Goal: Information Seeking & Learning: Find specific fact

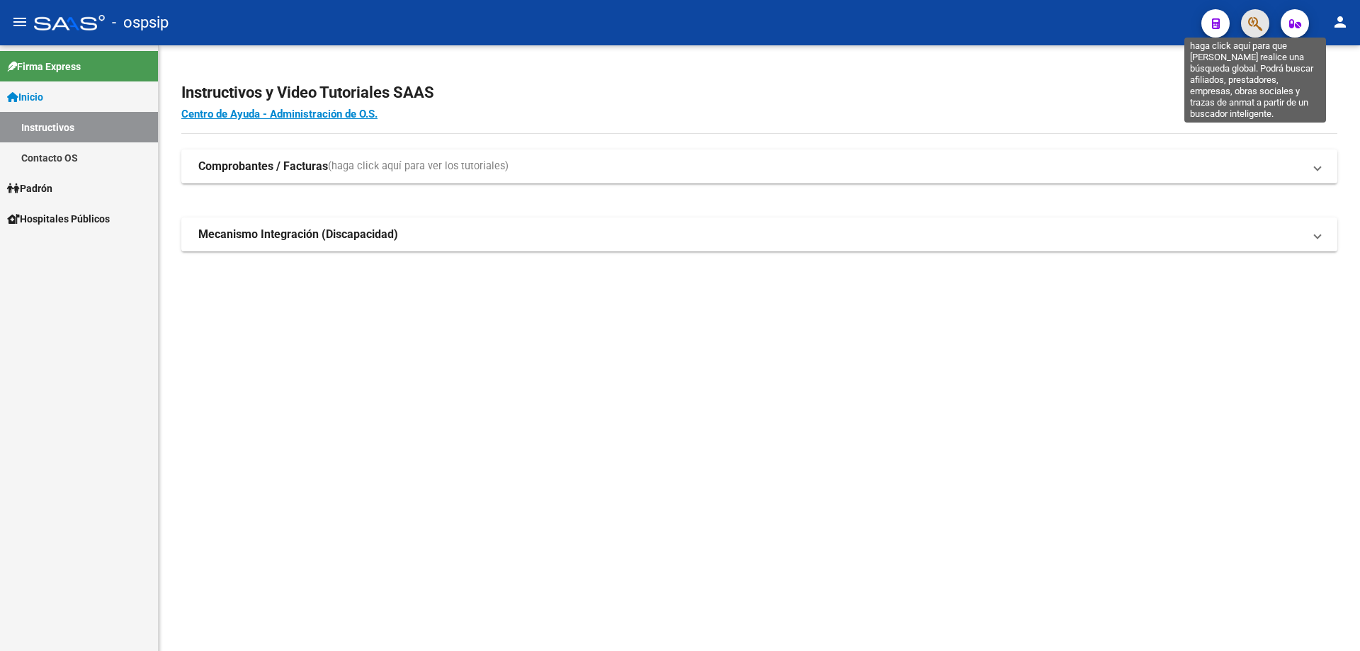
click at [1257, 23] on icon "button" at bounding box center [1255, 24] width 14 height 16
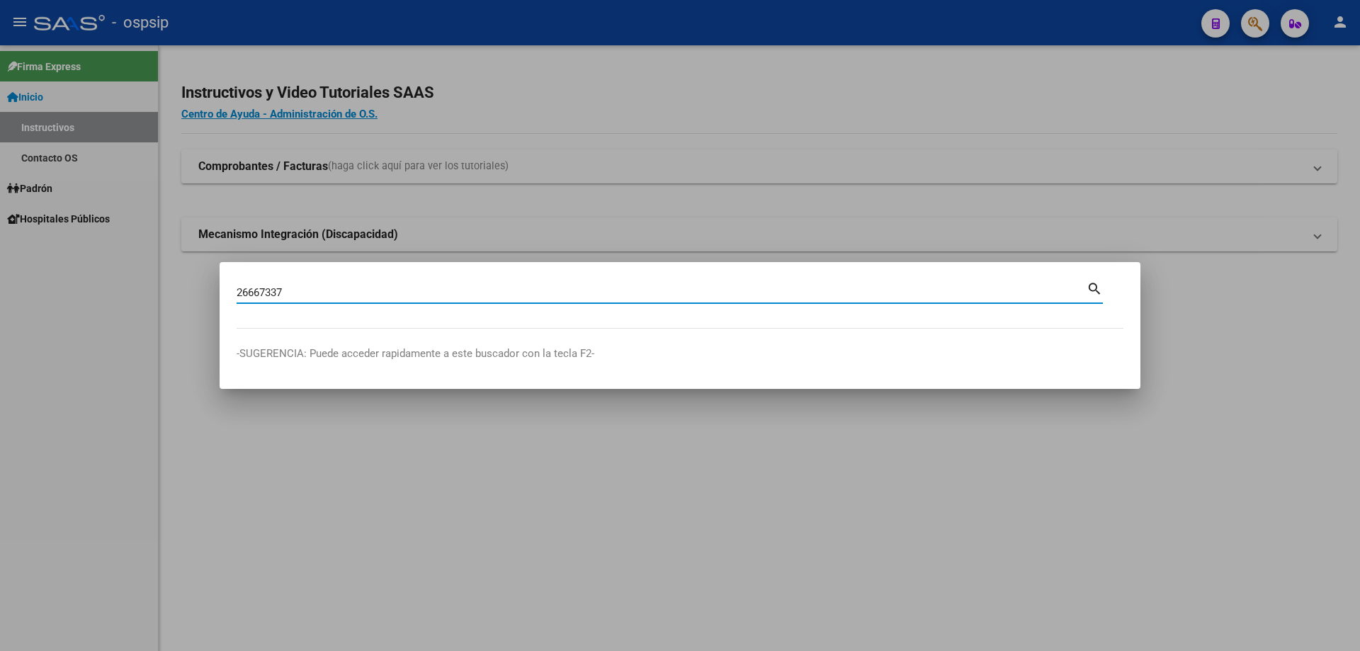
type input "26667337"
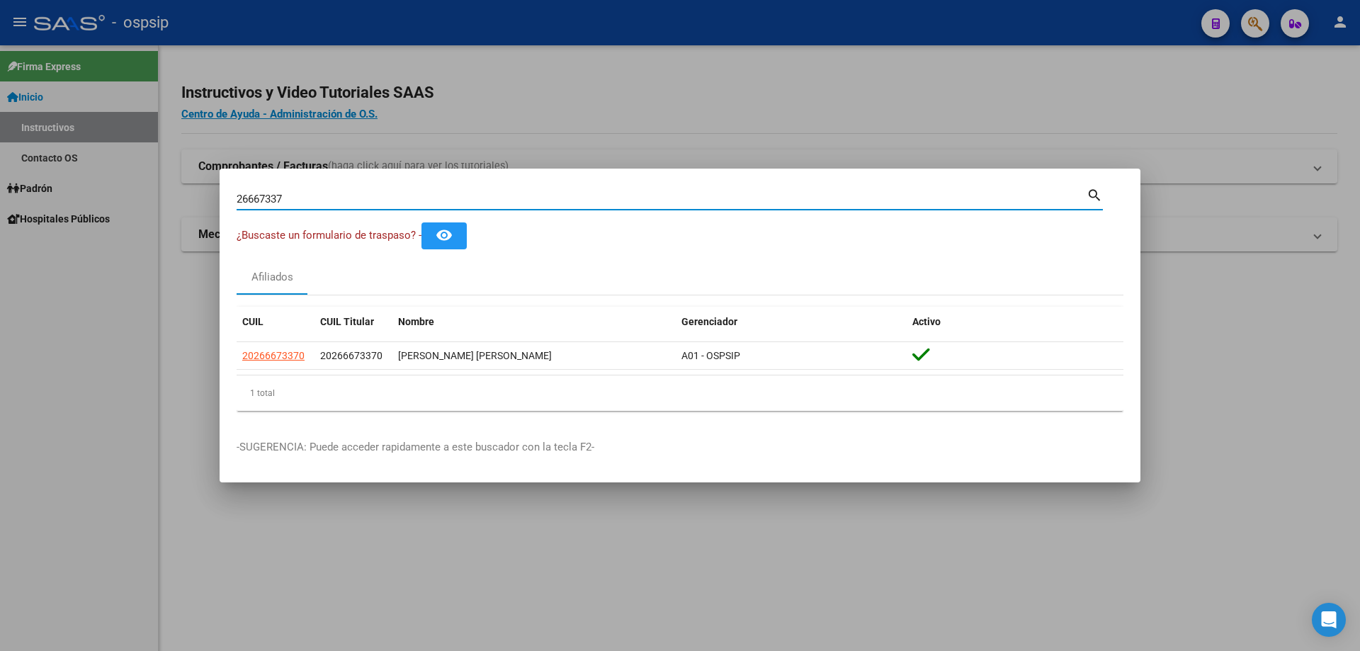
click at [417, 196] on input "26667337" at bounding box center [662, 199] width 850 height 13
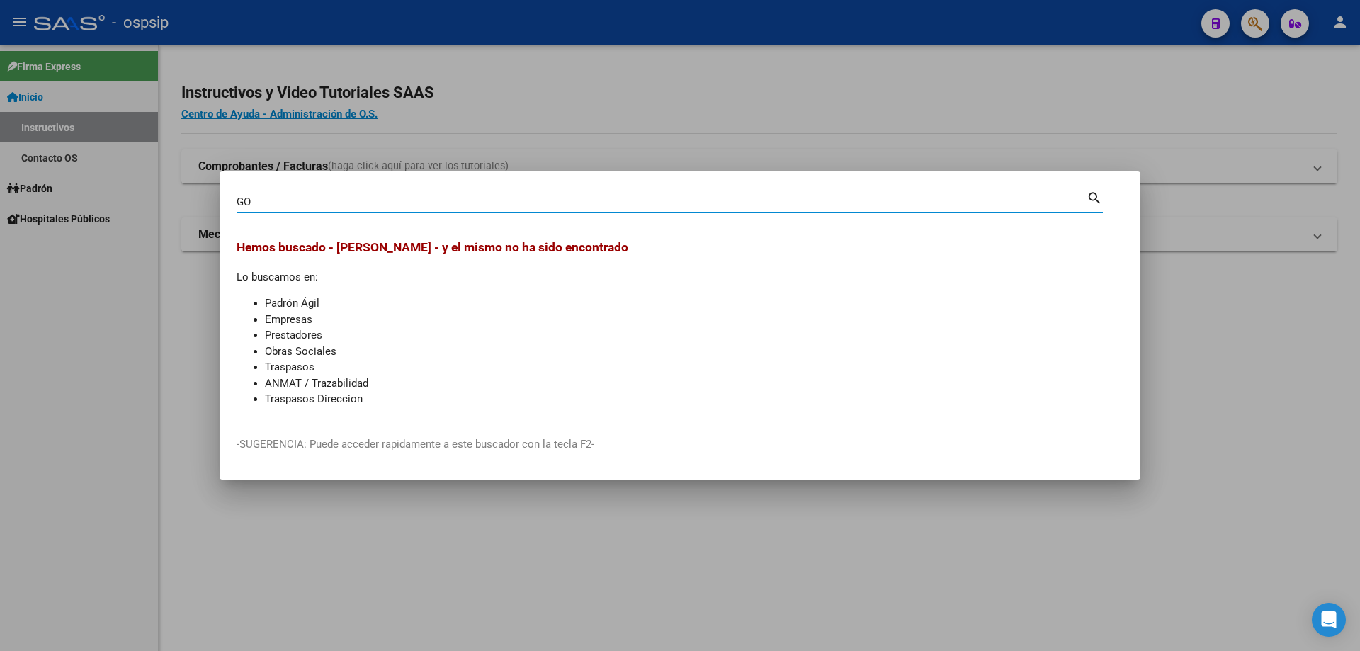
type input "G"
type input "GOMEZ"
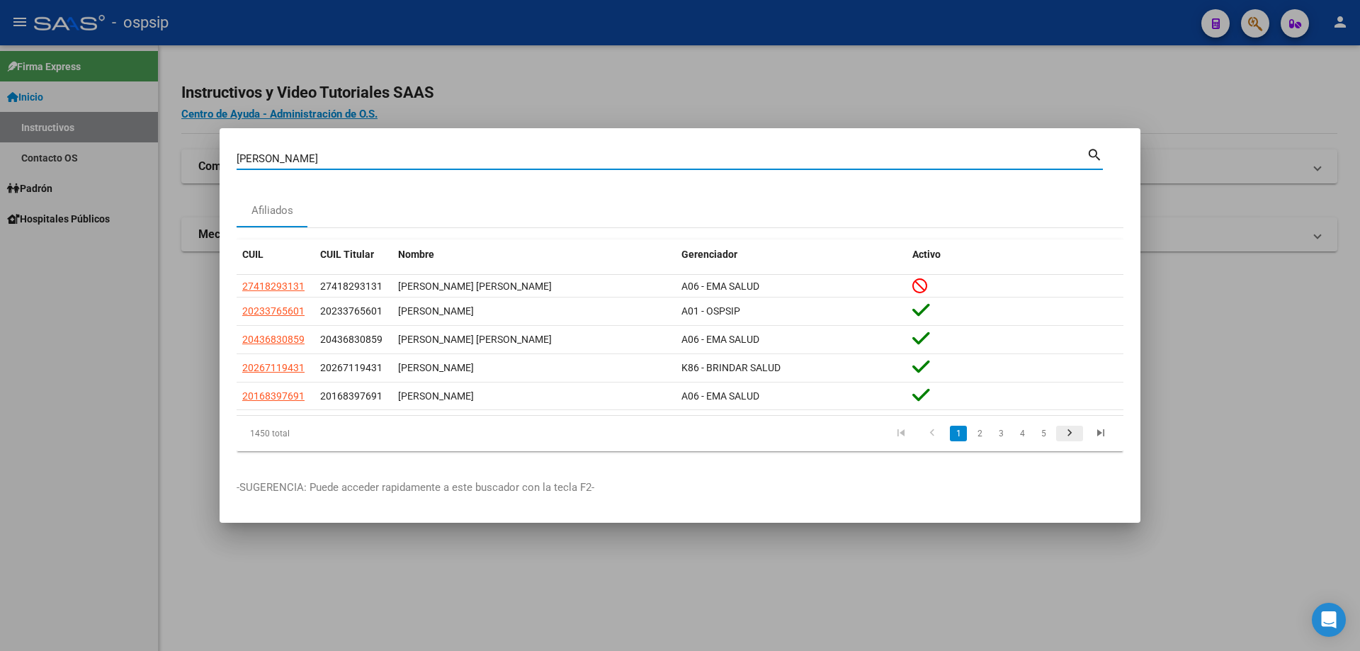
click at [1070, 432] on icon "go to next page" at bounding box center [1070, 435] width 18 height 17
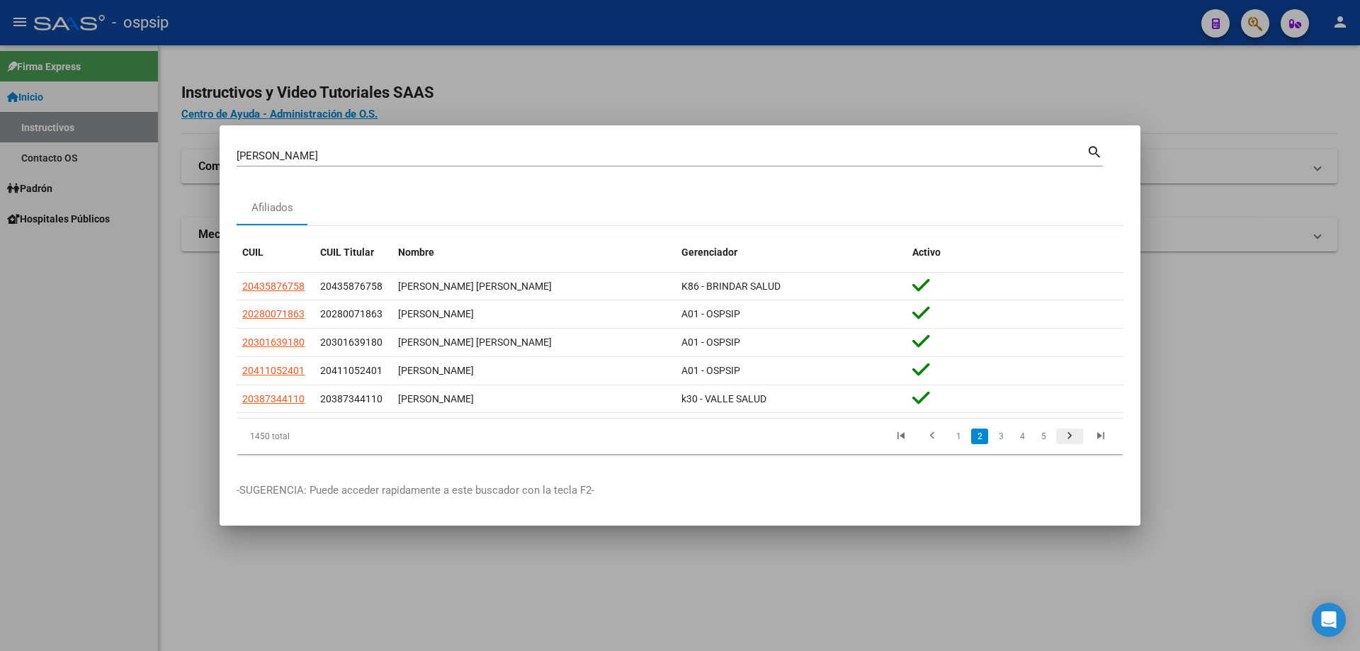
click at [1070, 432] on icon "go to next page" at bounding box center [1070, 437] width 18 height 17
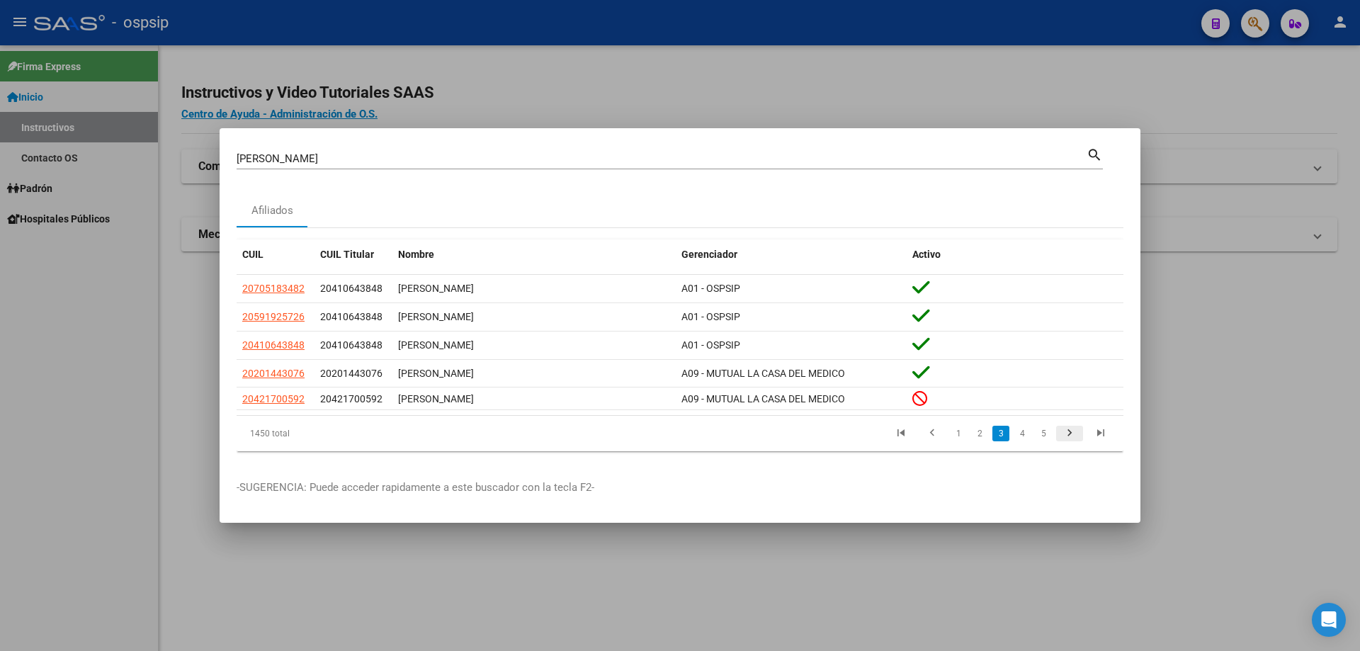
click at [1070, 434] on icon "go to next page" at bounding box center [1070, 435] width 18 height 17
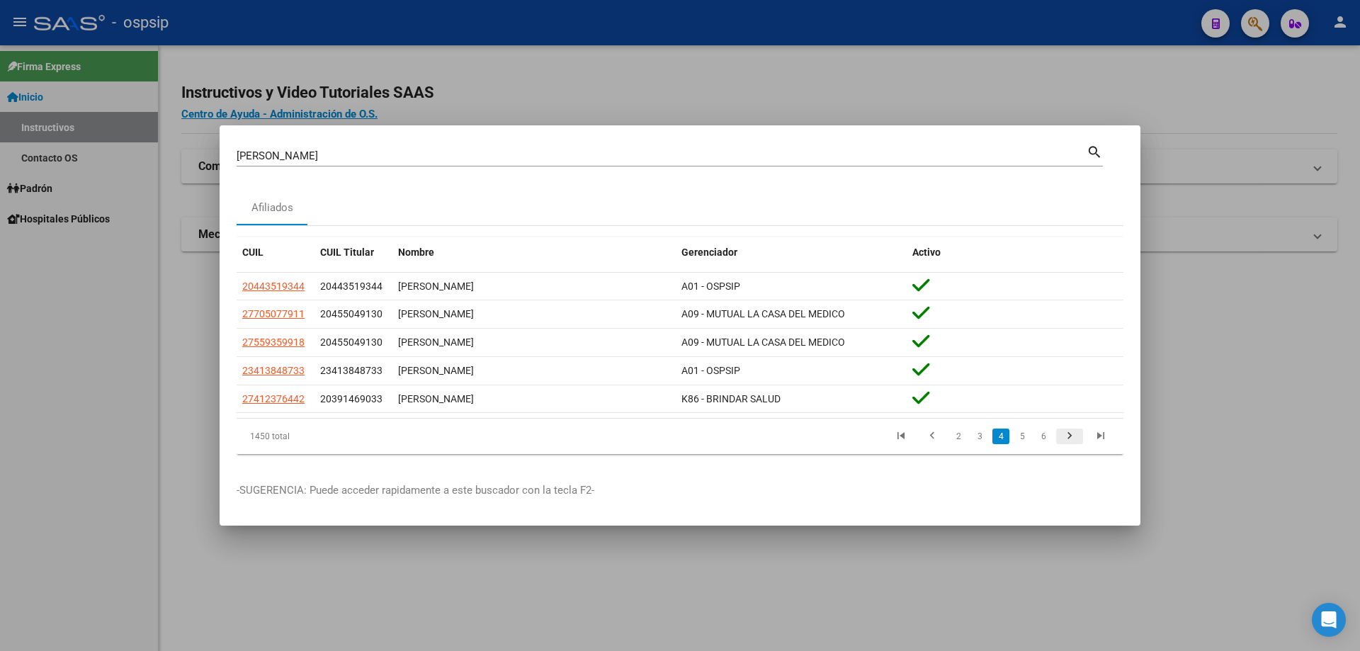
click at [1070, 434] on icon "go to next page" at bounding box center [1070, 437] width 18 height 17
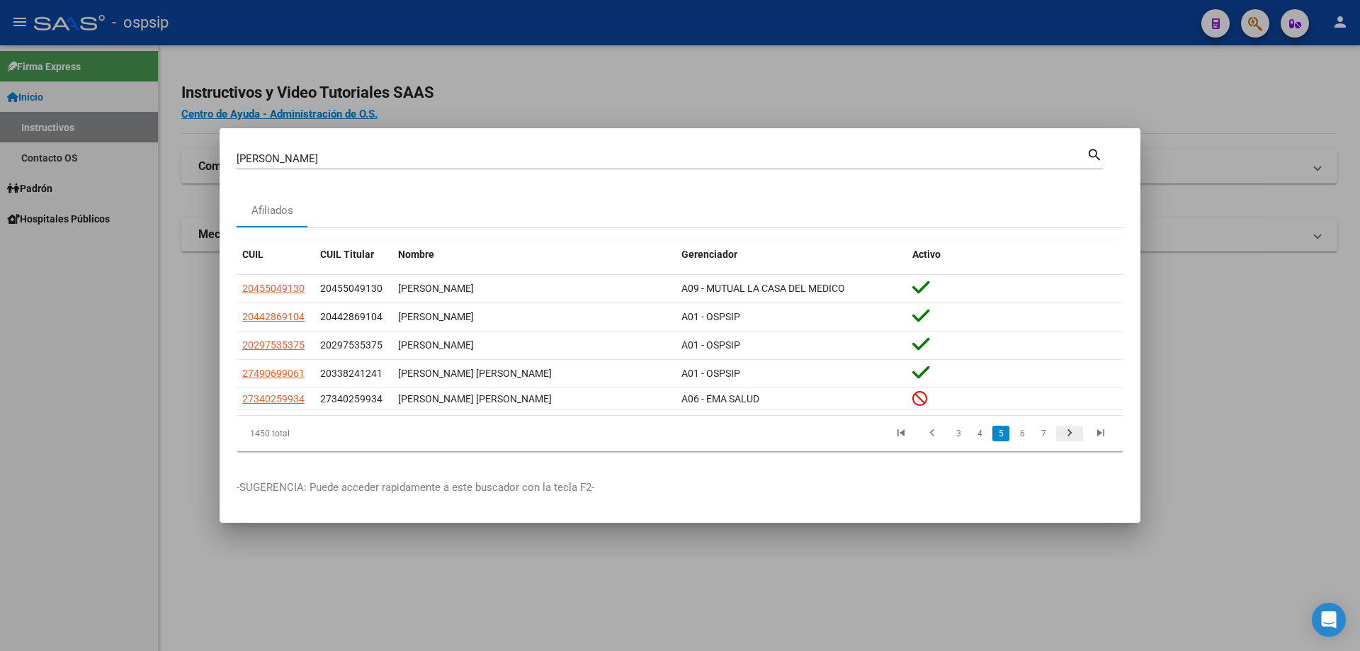
click at [1070, 434] on icon "go to next page" at bounding box center [1070, 435] width 18 height 17
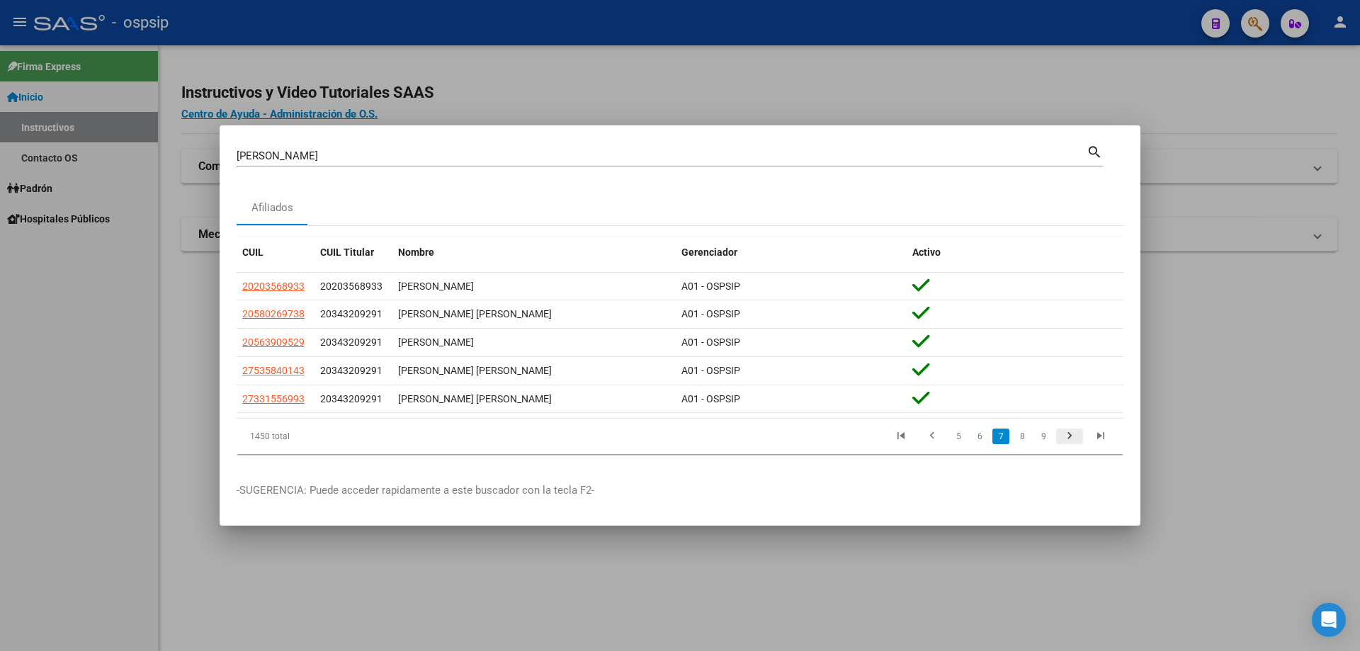
click at [1071, 435] on icon "go to next page" at bounding box center [1070, 437] width 18 height 17
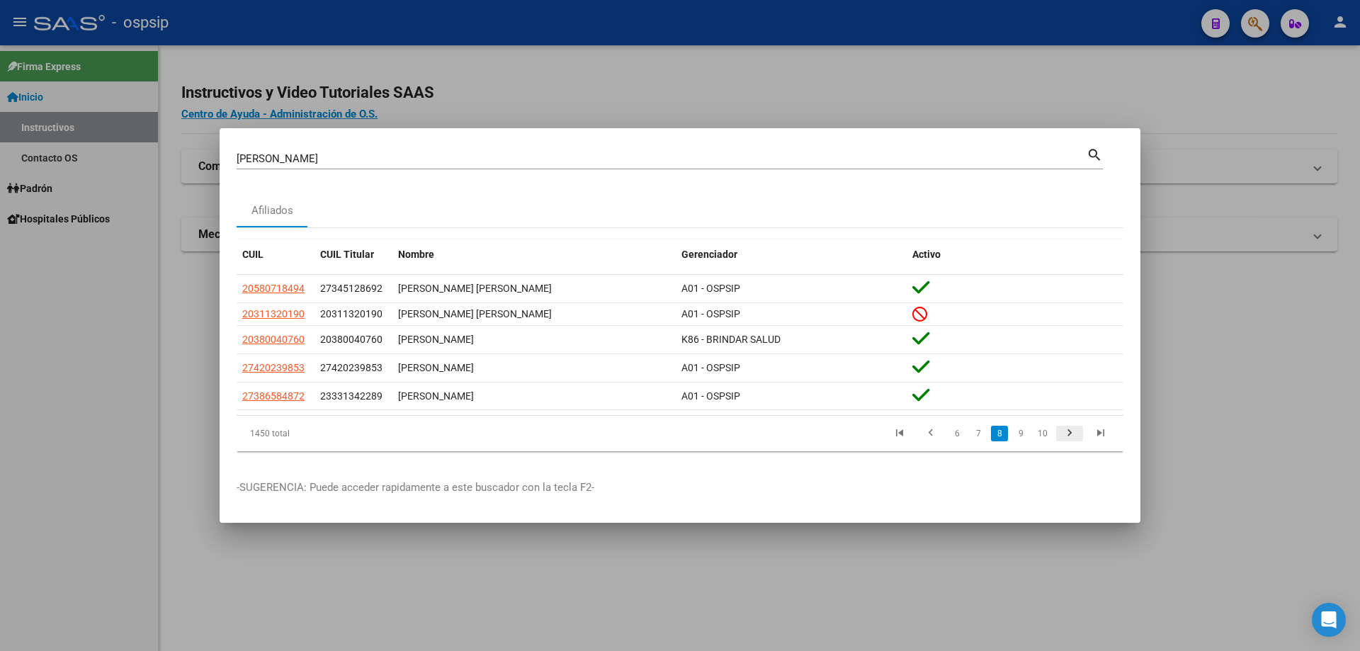
click at [1072, 431] on icon "go to next page" at bounding box center [1070, 435] width 18 height 17
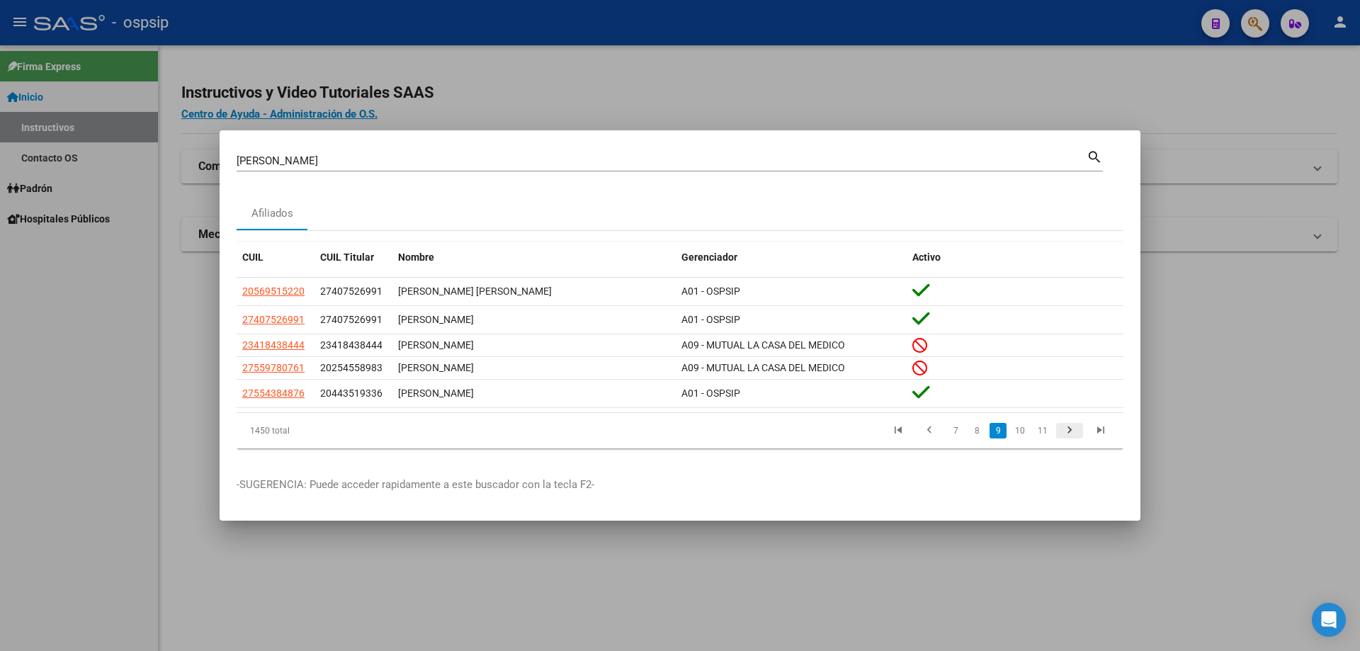
click at [1072, 431] on icon "go to next page" at bounding box center [1070, 432] width 18 height 17
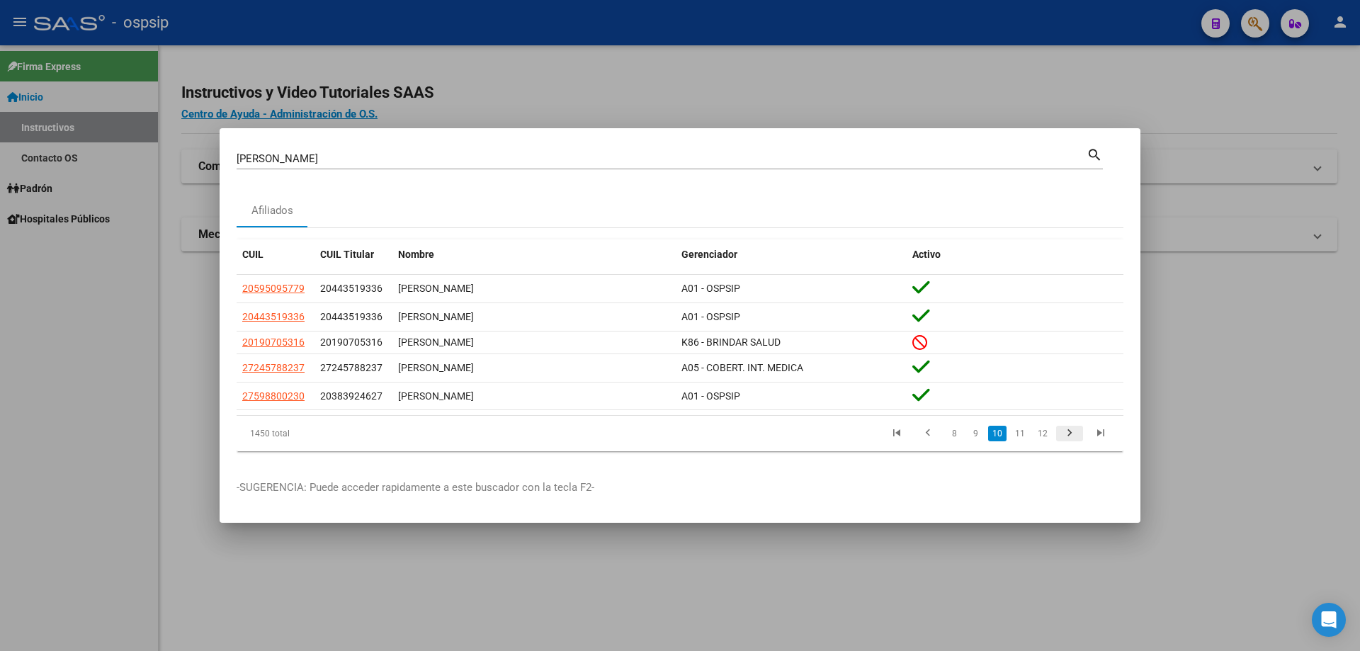
click at [1072, 431] on icon "go to next page" at bounding box center [1070, 435] width 18 height 17
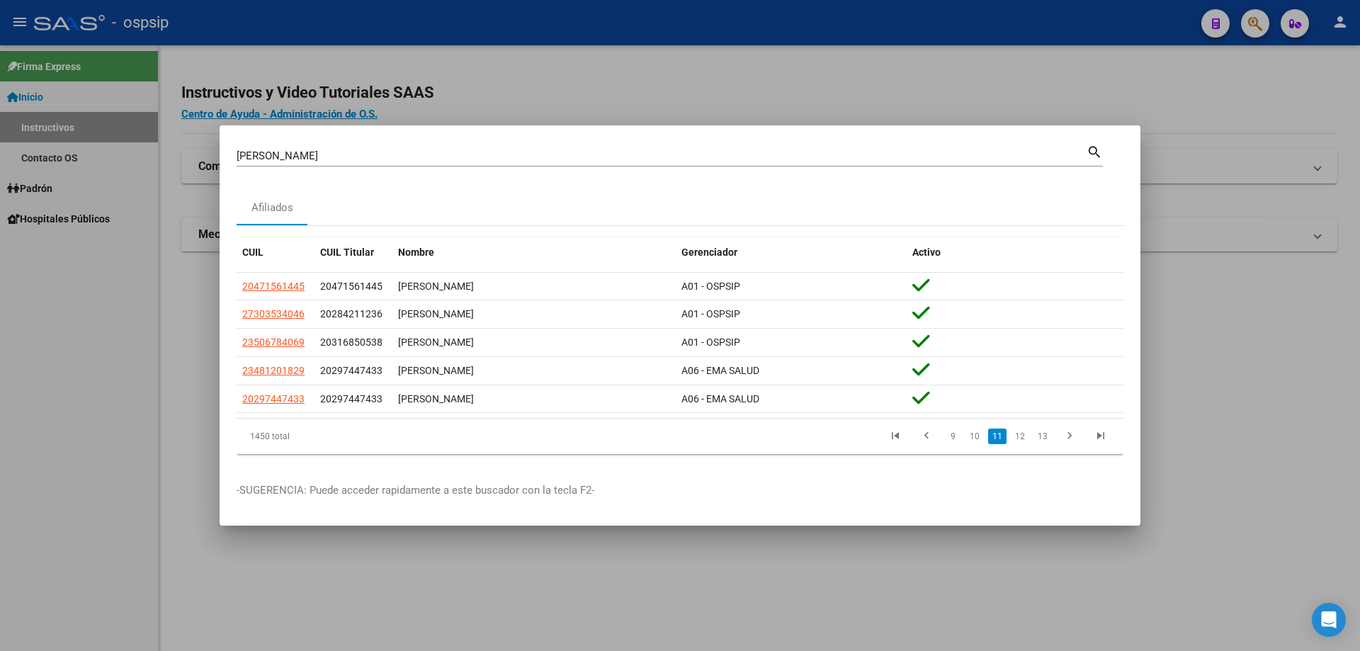
click at [555, 156] on input "GOMEZ" at bounding box center [662, 155] width 850 height 13
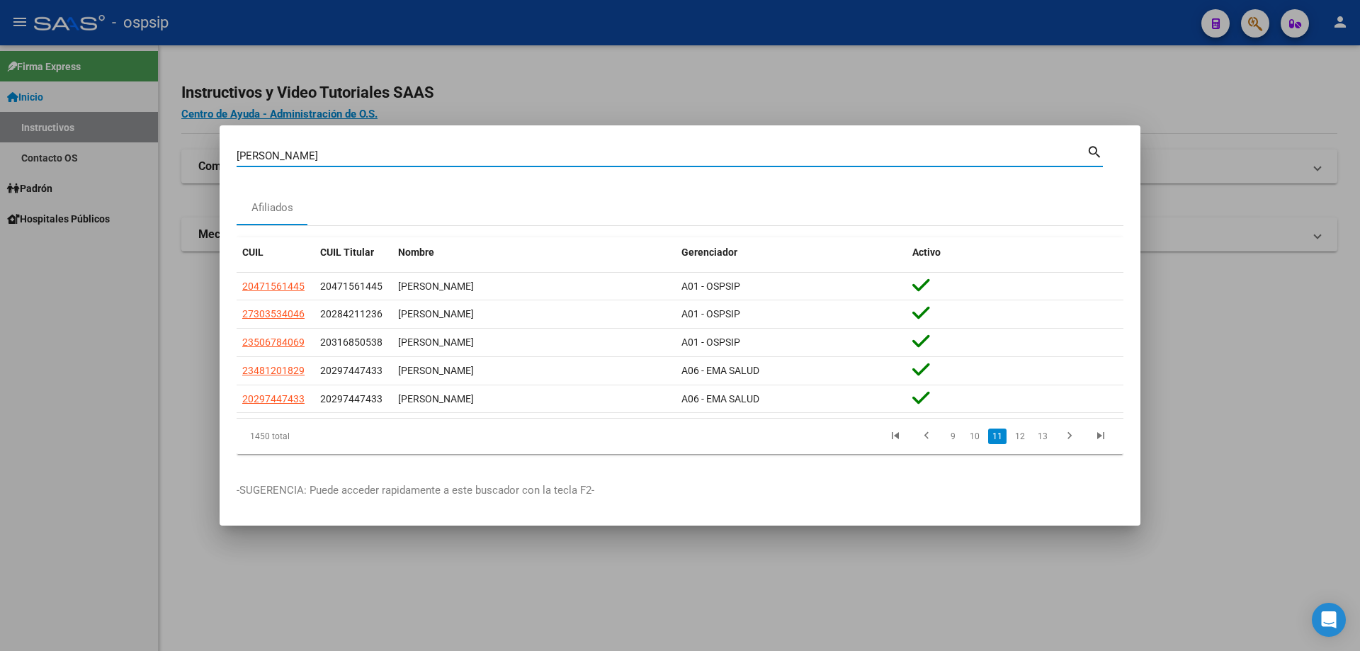
click at [555, 156] on input "GOMEZ" at bounding box center [662, 155] width 850 height 13
paste input "92174677"
type input "92174677"
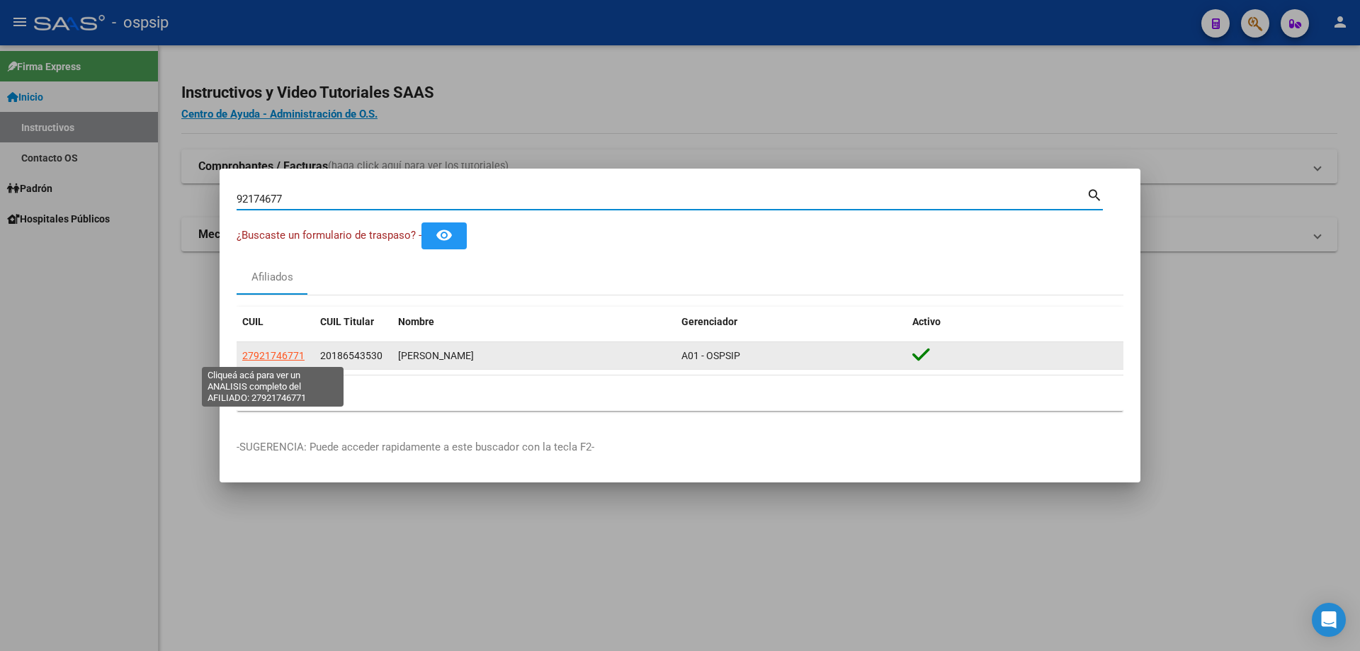
click at [272, 354] on span "27921746771" at bounding box center [273, 355] width 62 height 11
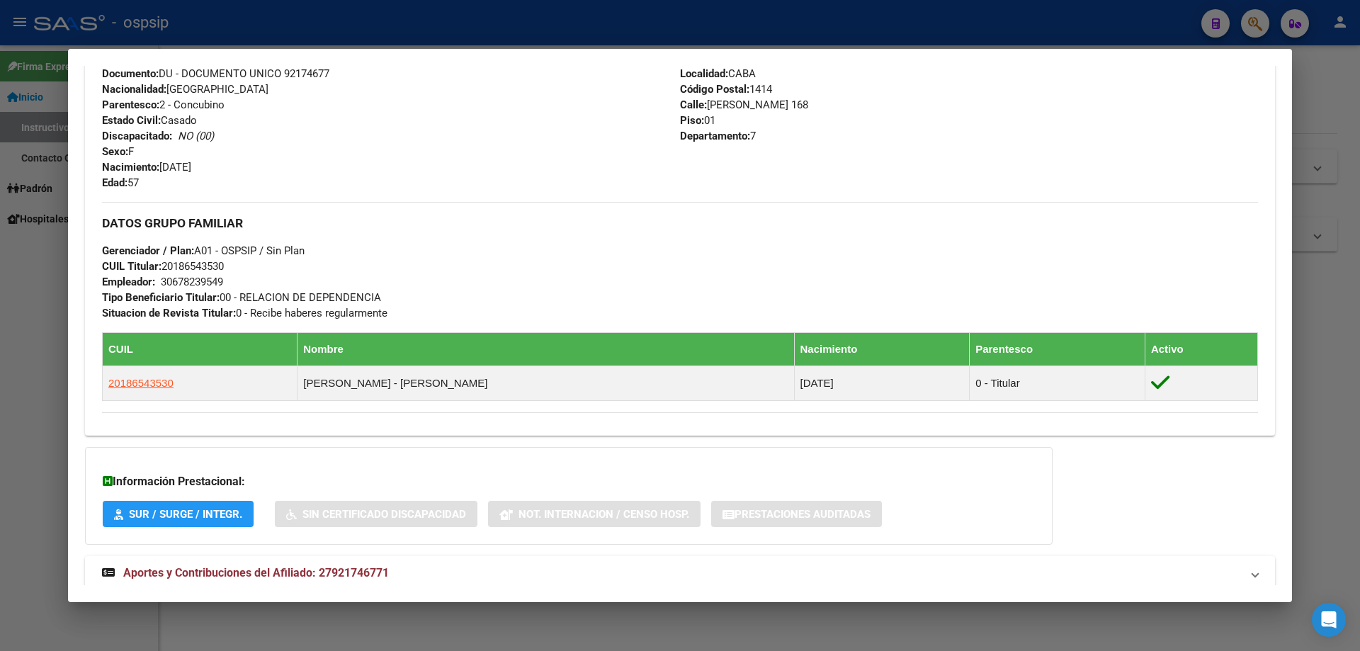
scroll to position [628, 0]
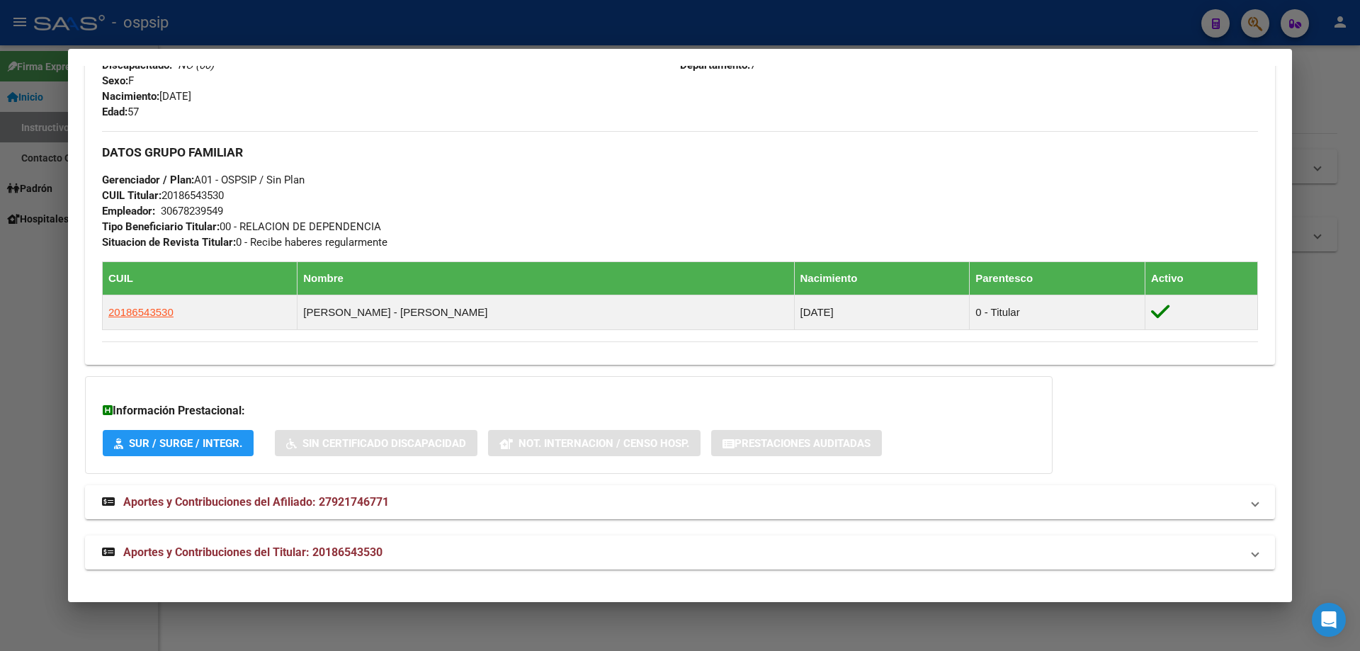
click at [492, 50] on mat-dialog-container "Análisis Afiliado - CUIL: 27921746771 DATOS PADRÓN ÁGIL: GOMEZ NORMA BEATRIZ | …" at bounding box center [680, 325] width 1224 height 553
click at [485, 40] on div at bounding box center [680, 325] width 1360 height 651
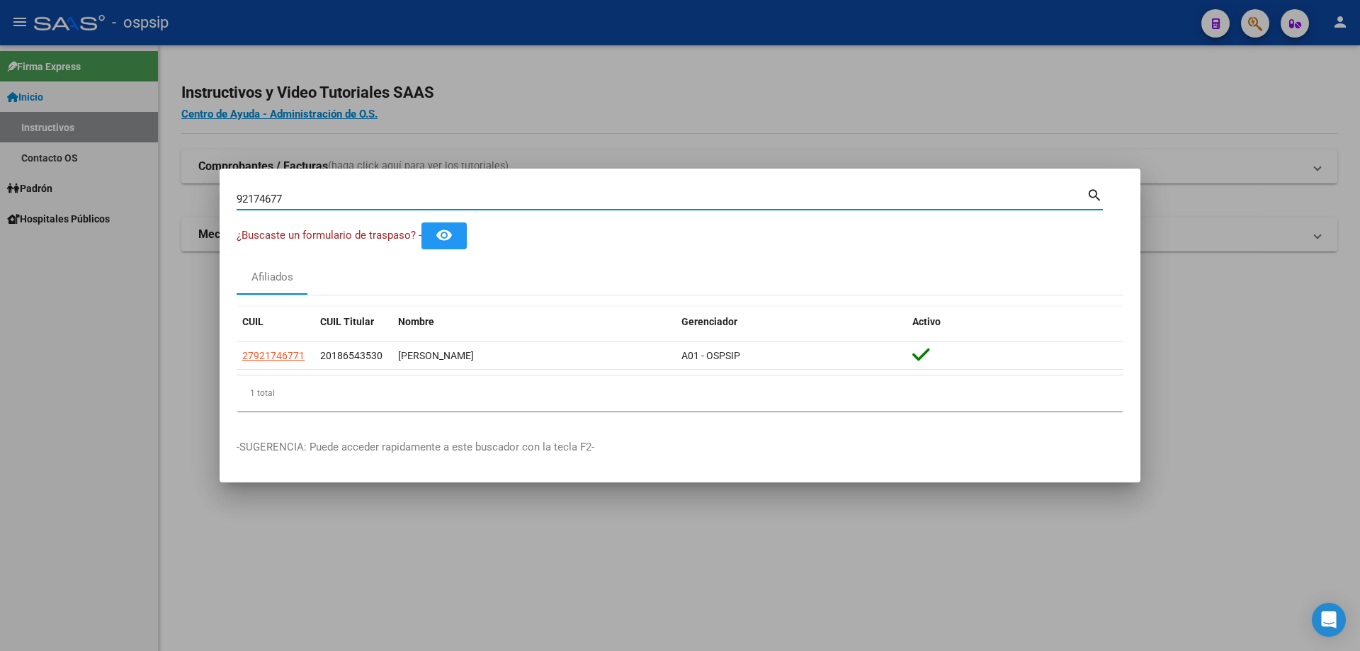
click at [445, 193] on input "92174677" at bounding box center [662, 199] width 850 height 13
paste input "92274677"
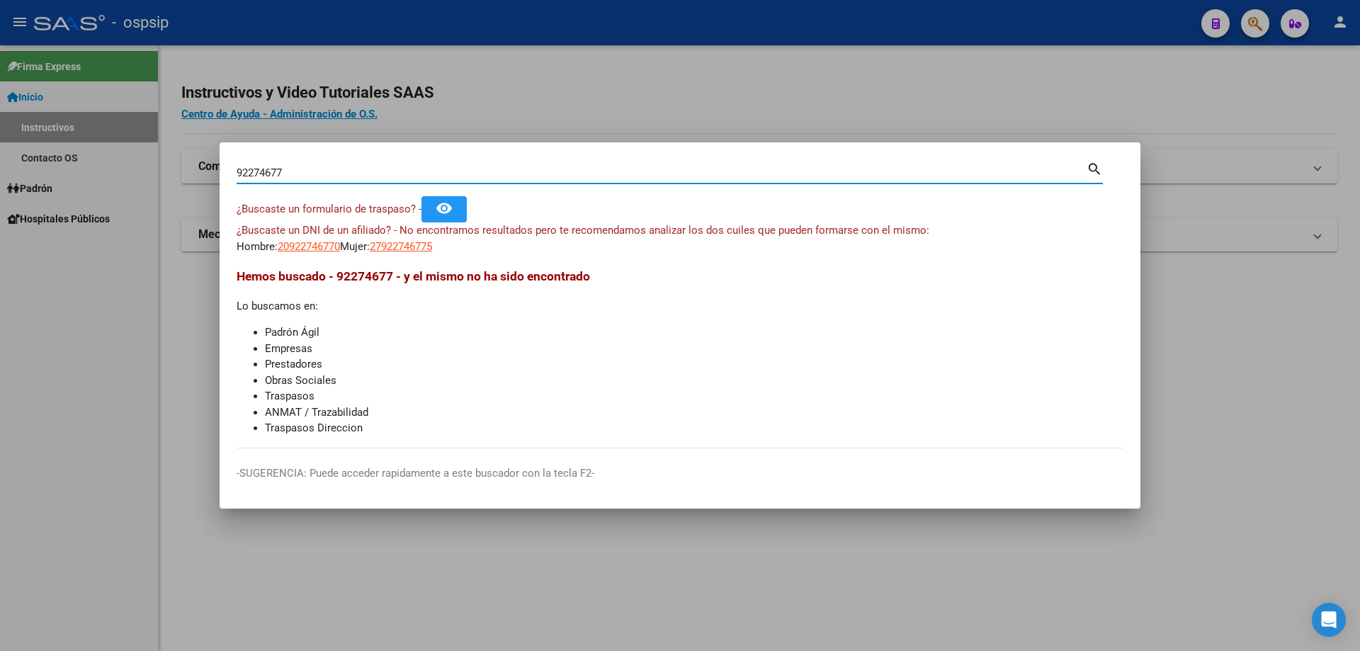
click at [254, 172] on input "92274677" at bounding box center [662, 173] width 850 height 13
type input "92174677"
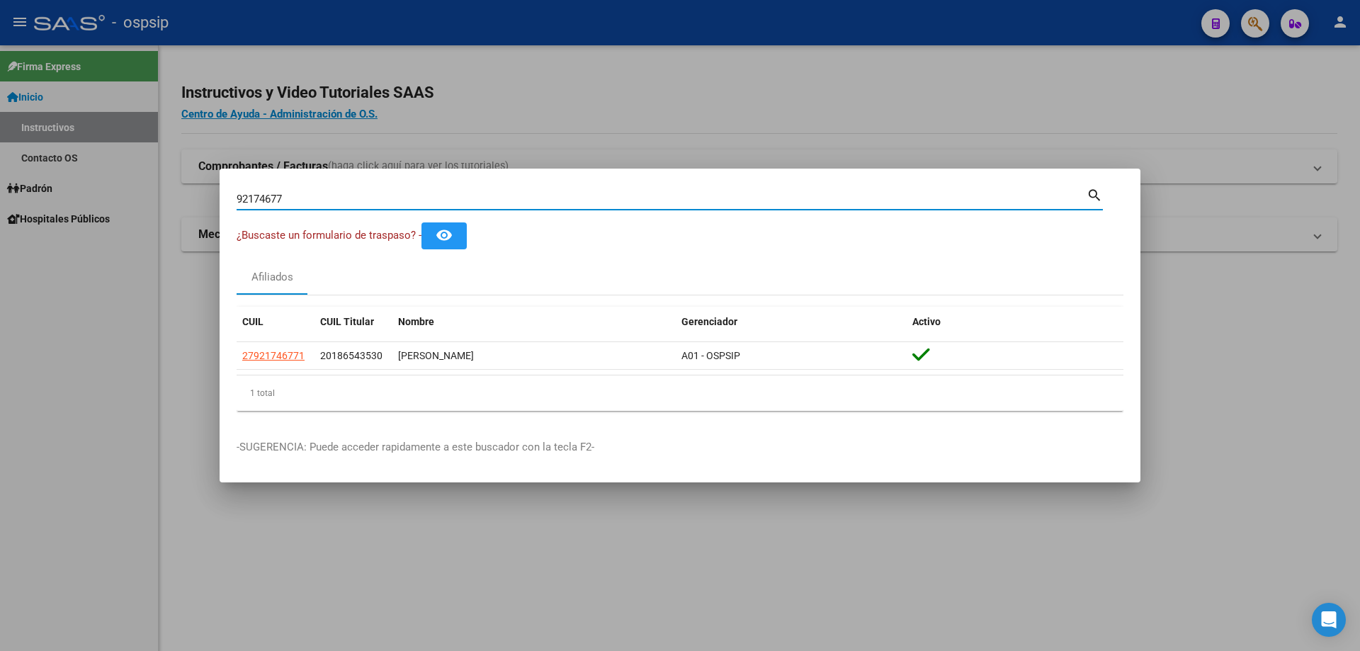
drag, startPoint x: 295, startPoint y: 201, endPoint x: 177, endPoint y: 205, distance: 117.7
click at [177, 205] on div "92174677 Buscar (apellido, dni, cuil, nro traspaso, cuit, obra social) search ¿…" at bounding box center [680, 325] width 1360 height 651
type input "40349931"
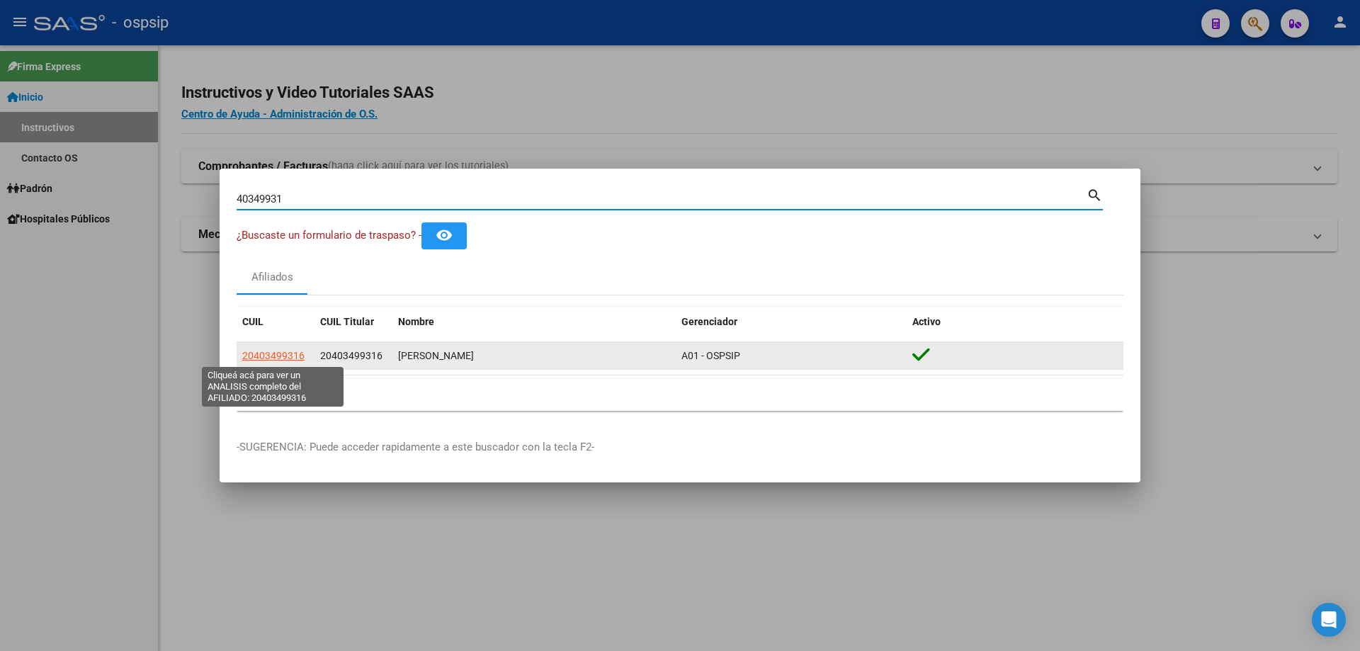
click at [287, 354] on span "20403499316" at bounding box center [273, 355] width 62 height 11
type textarea "20403499316"
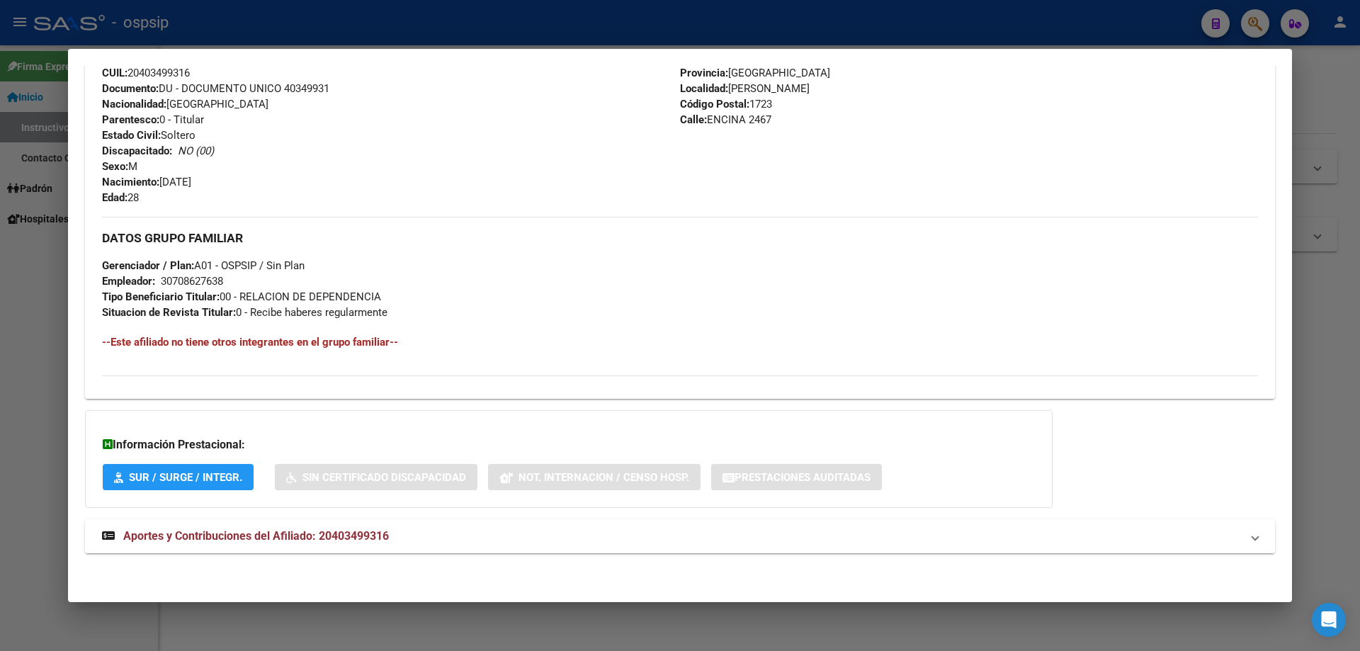
click at [278, 537] on span "Aportes y Contribuciones del Afiliado: 20403499316" at bounding box center [256, 535] width 266 height 13
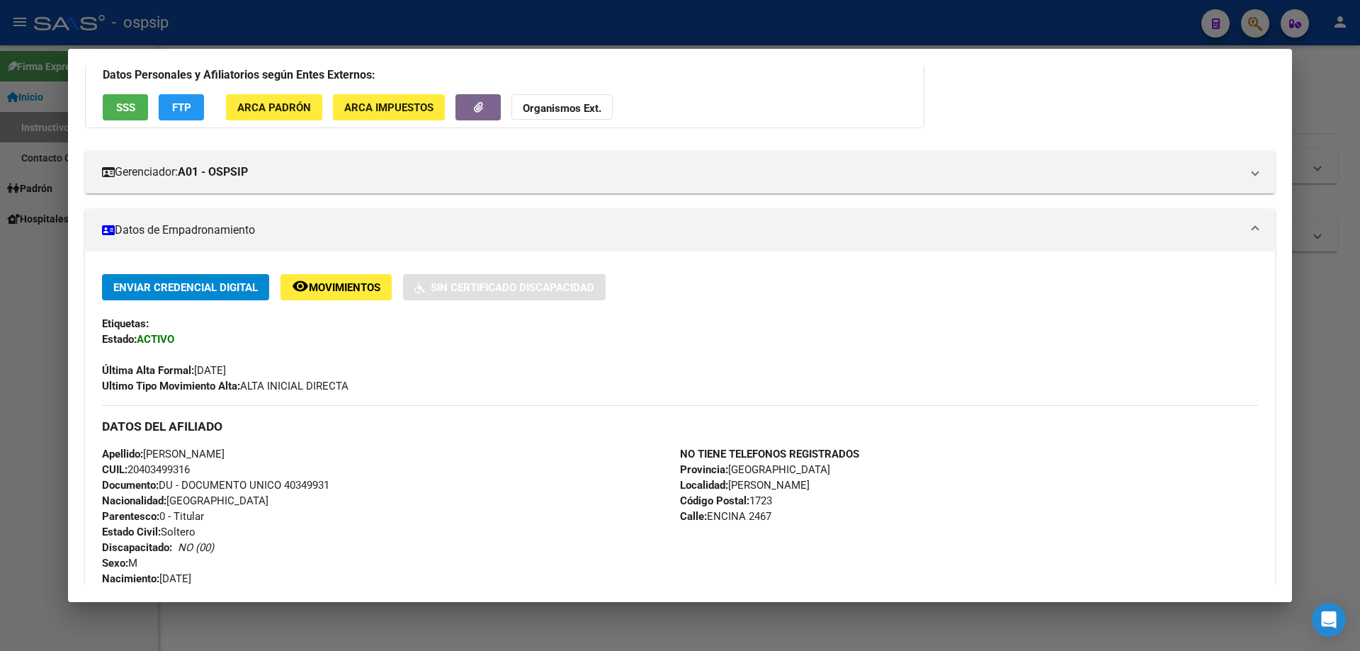
scroll to position [0, 0]
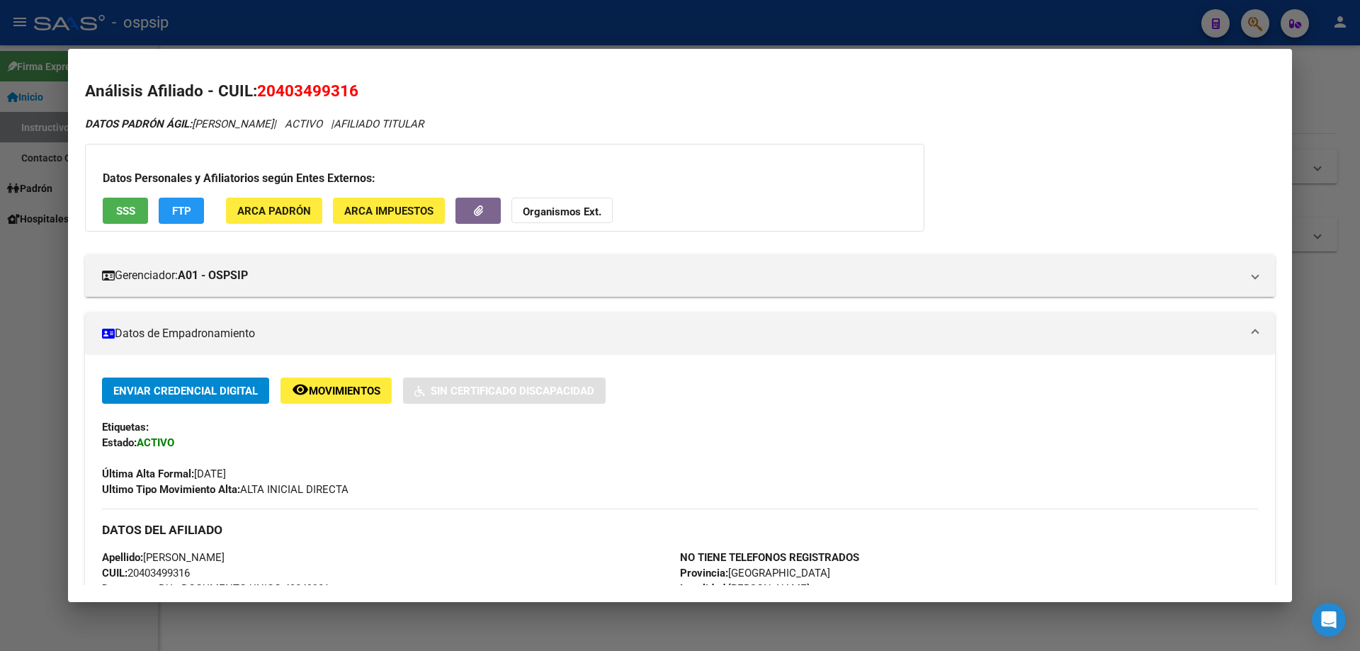
click at [128, 216] on span "SSS" at bounding box center [125, 211] width 19 height 13
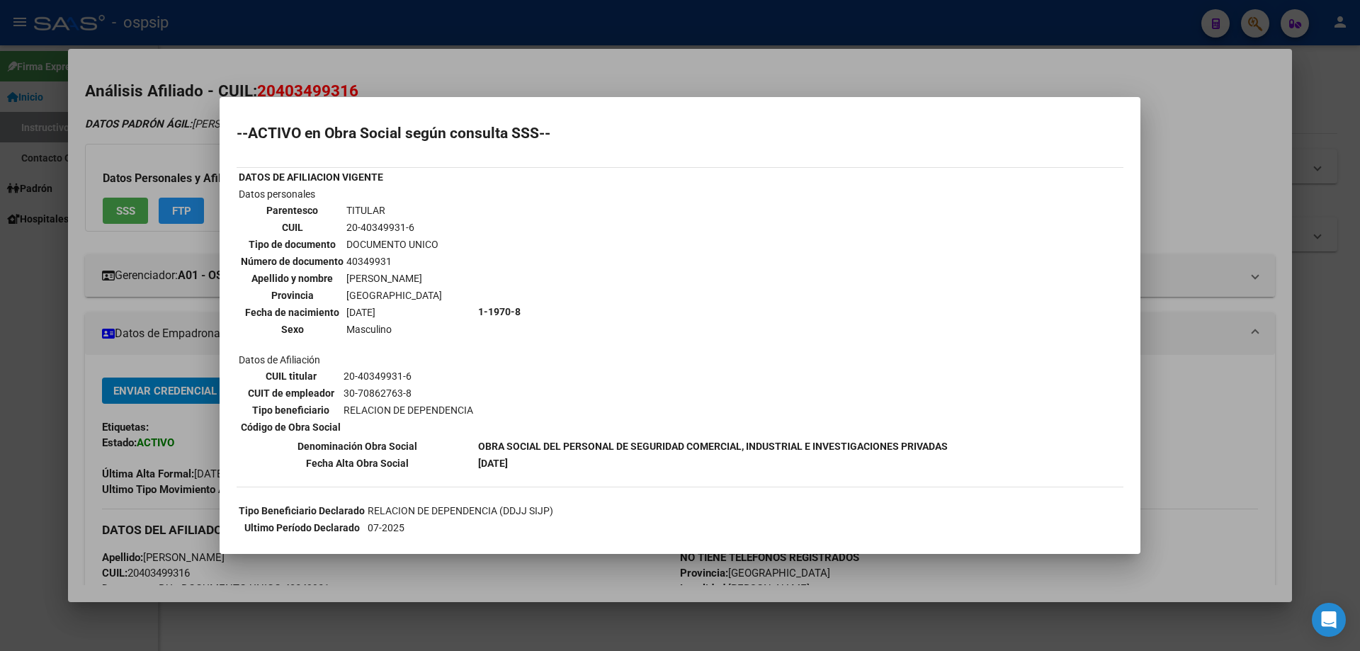
click at [357, 55] on div at bounding box center [680, 325] width 1360 height 651
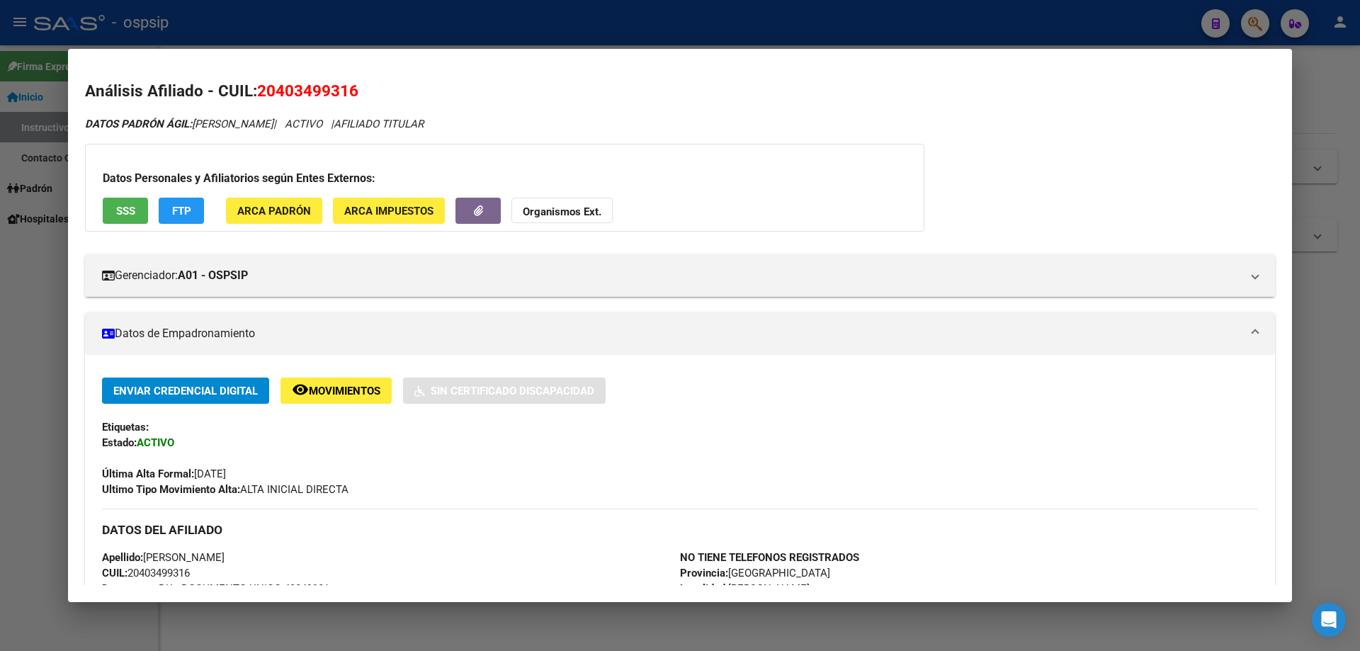
click at [305, 45] on div at bounding box center [680, 325] width 1360 height 651
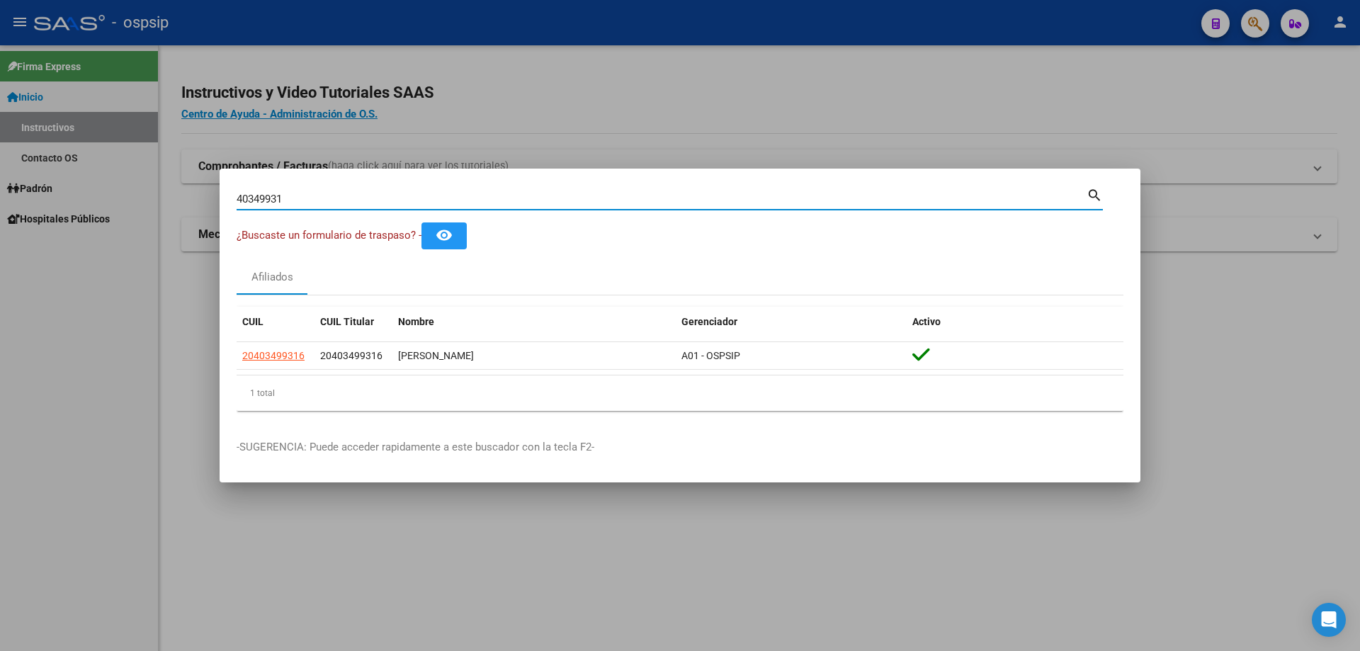
drag, startPoint x: 308, startPoint y: 196, endPoint x: 185, endPoint y: 196, distance: 122.6
click at [185, 196] on div "40349931 Buscar (apellido, dni, cuil, nro traspaso, cuit, obra social) search ¿…" at bounding box center [680, 325] width 1360 height 651
paste input "53888130"
type input "53888130"
click at [583, 196] on input "53888130" at bounding box center [662, 199] width 850 height 13
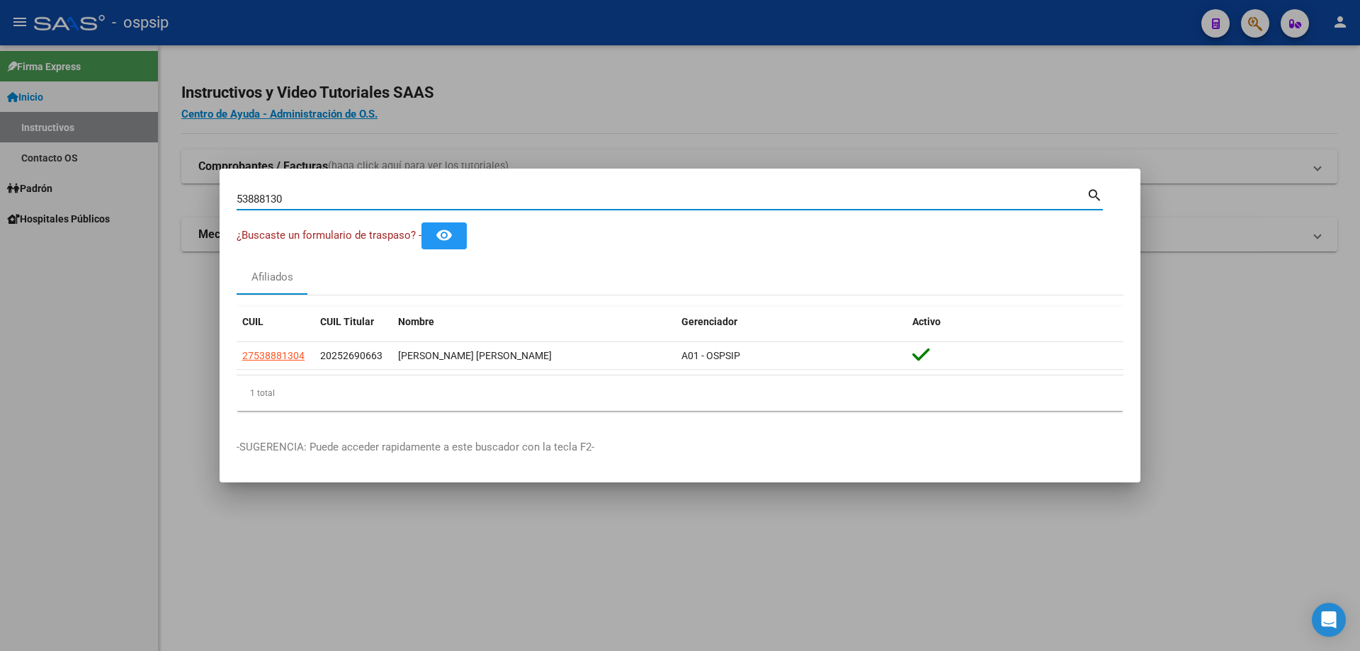
click at [583, 196] on input "53888130" at bounding box center [662, 199] width 850 height 13
paste input "40671641"
type input "40671641"
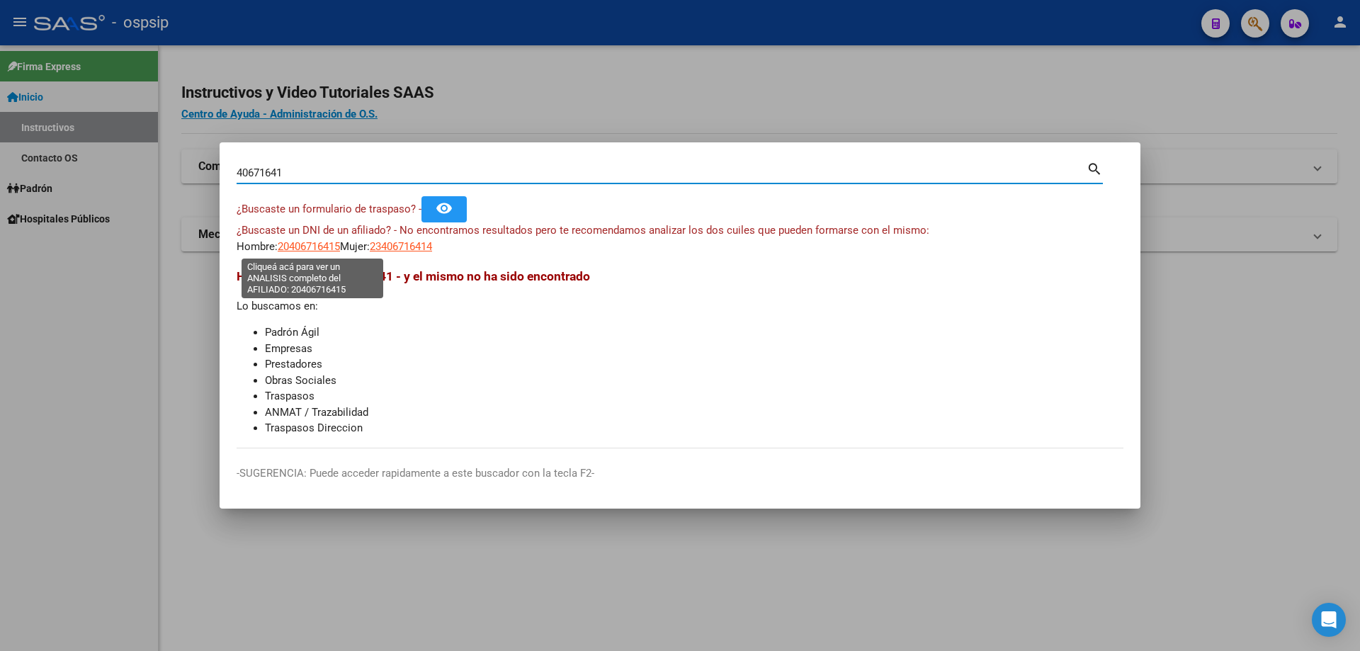
click at [308, 247] on span "20406716415" at bounding box center [309, 246] width 62 height 13
type textarea "20406716415"
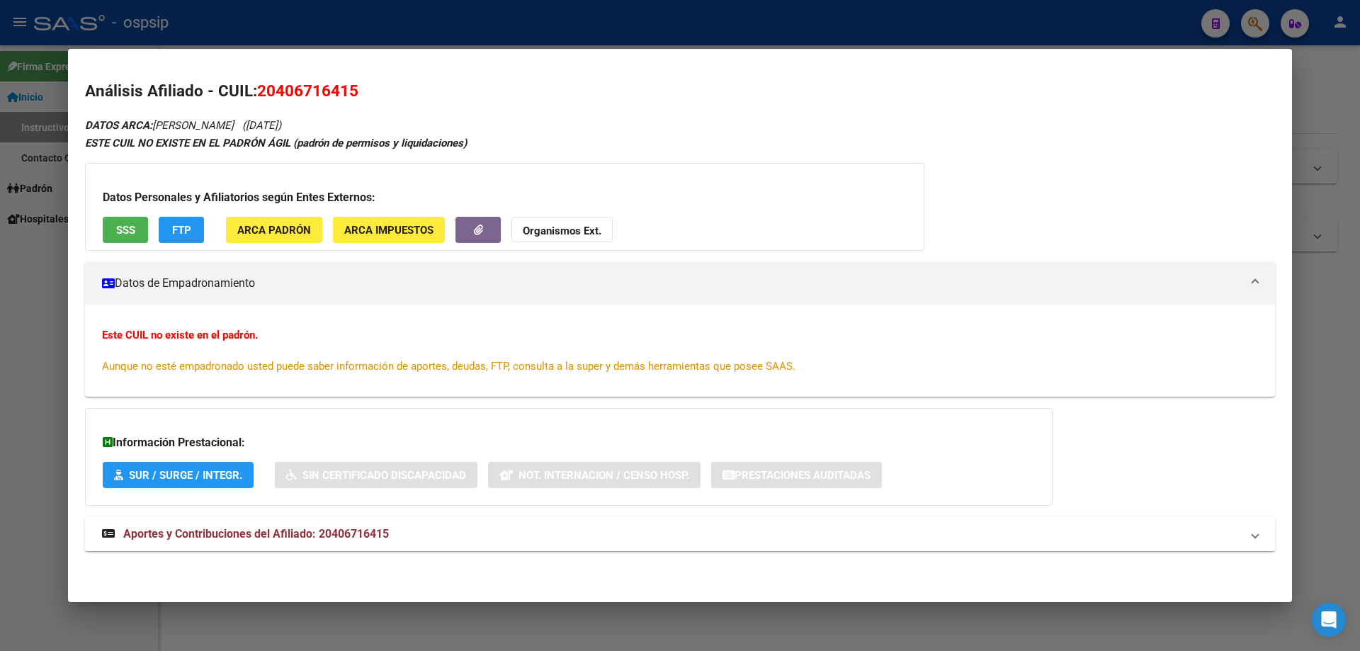
click at [326, 518] on mat-expansion-panel-header "Aportes y Contribuciones del Afiliado: 20406716415" at bounding box center [680, 534] width 1190 height 34
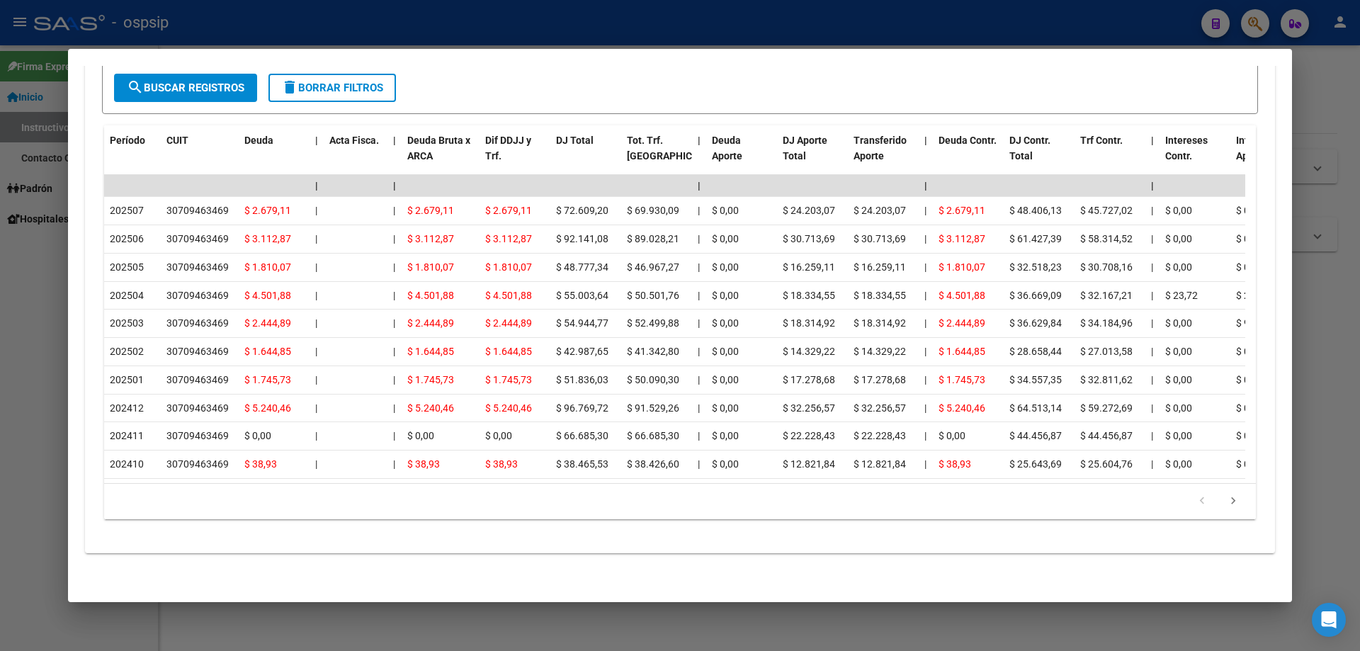
click at [31, 220] on div at bounding box center [680, 325] width 1360 height 651
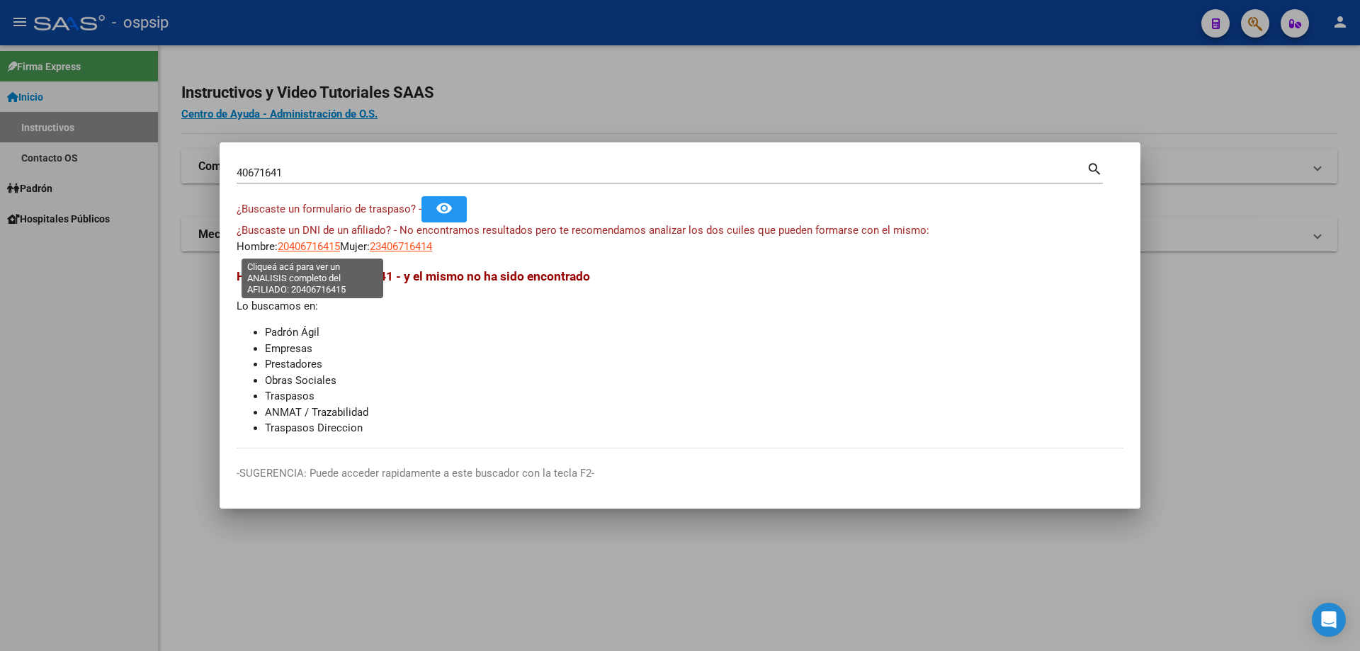
click at [320, 244] on span "20406716415" at bounding box center [309, 246] width 62 height 13
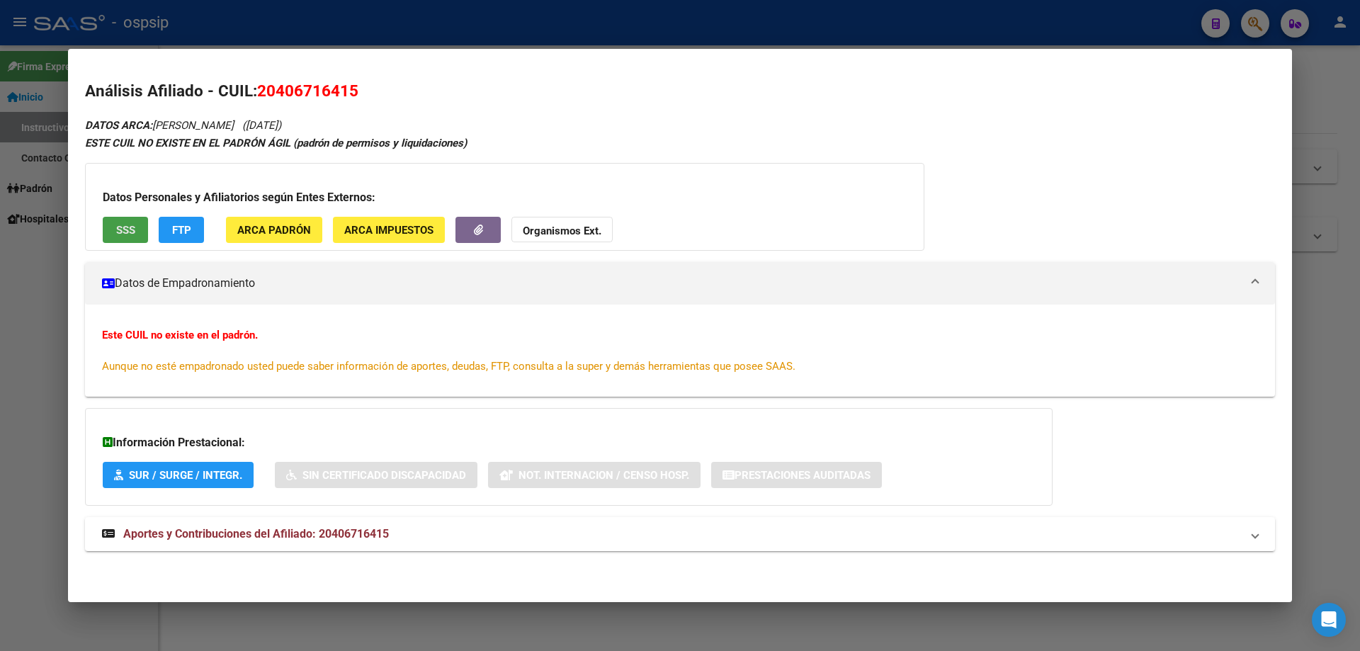
click at [136, 227] on button "SSS" at bounding box center [125, 230] width 45 height 26
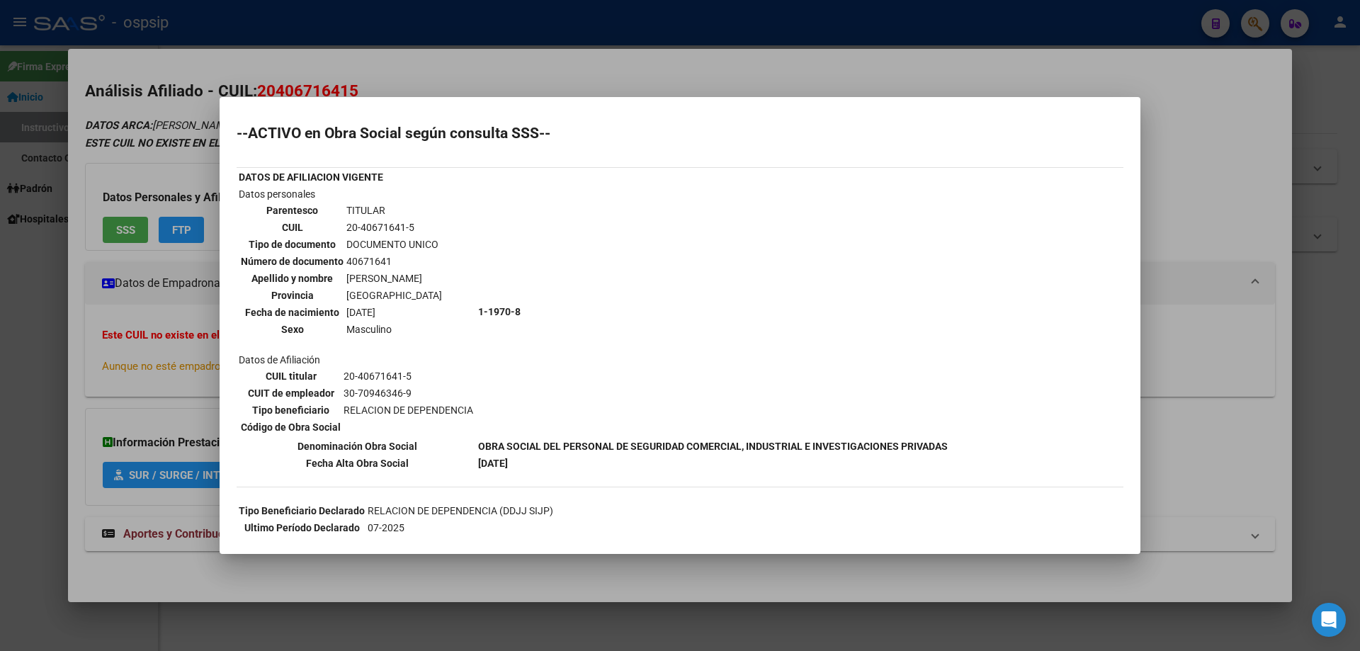
click at [49, 291] on div at bounding box center [680, 325] width 1360 height 651
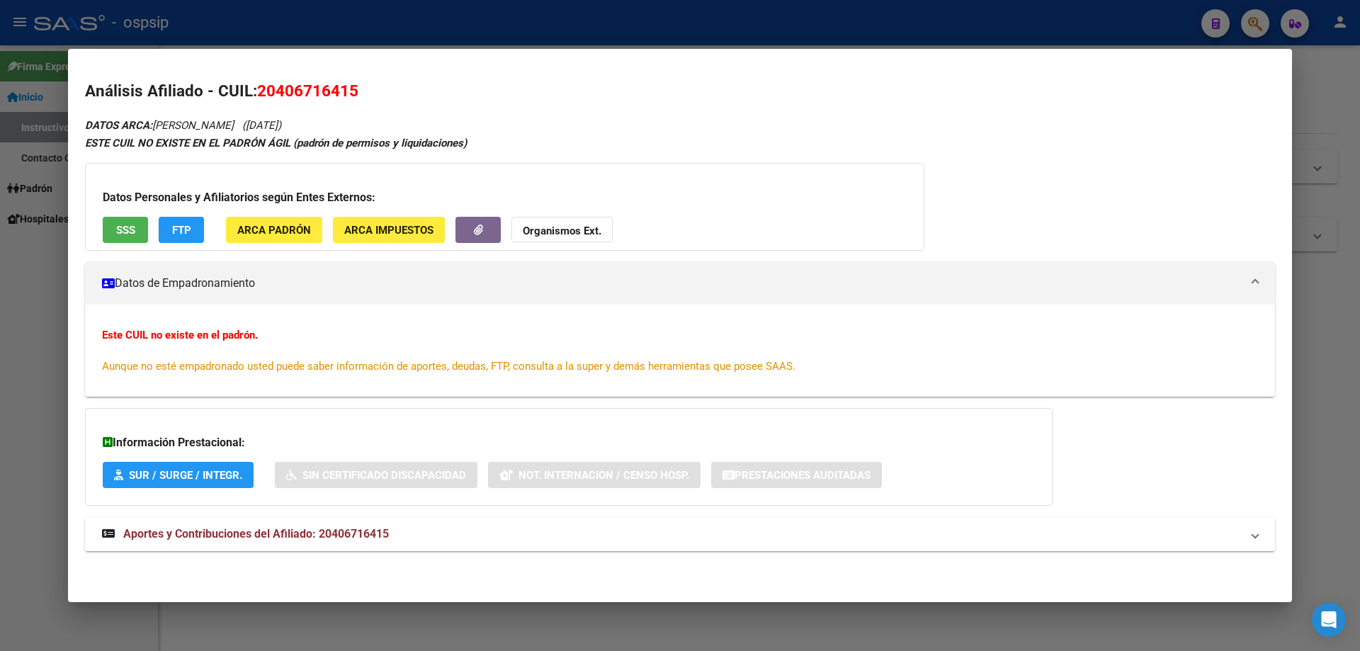
click at [49, 290] on div at bounding box center [680, 325] width 1360 height 651
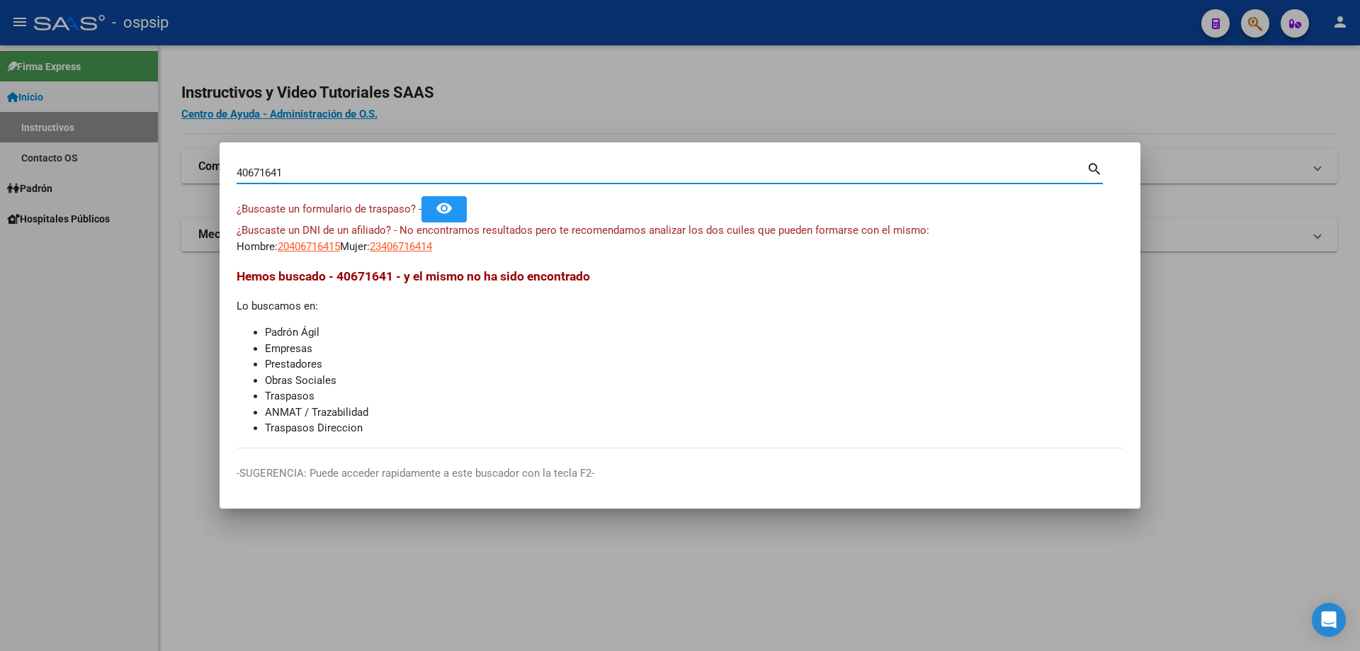
drag, startPoint x: 295, startPoint y: 169, endPoint x: 181, endPoint y: 164, distance: 114.2
click at [182, 165] on div "40671641 Buscar (apellido, dni, cuil, nro traspaso, cuit, obra social) search ¿…" at bounding box center [680, 325] width 1360 height 651
click at [317, 244] on span "20406716415" at bounding box center [309, 246] width 62 height 13
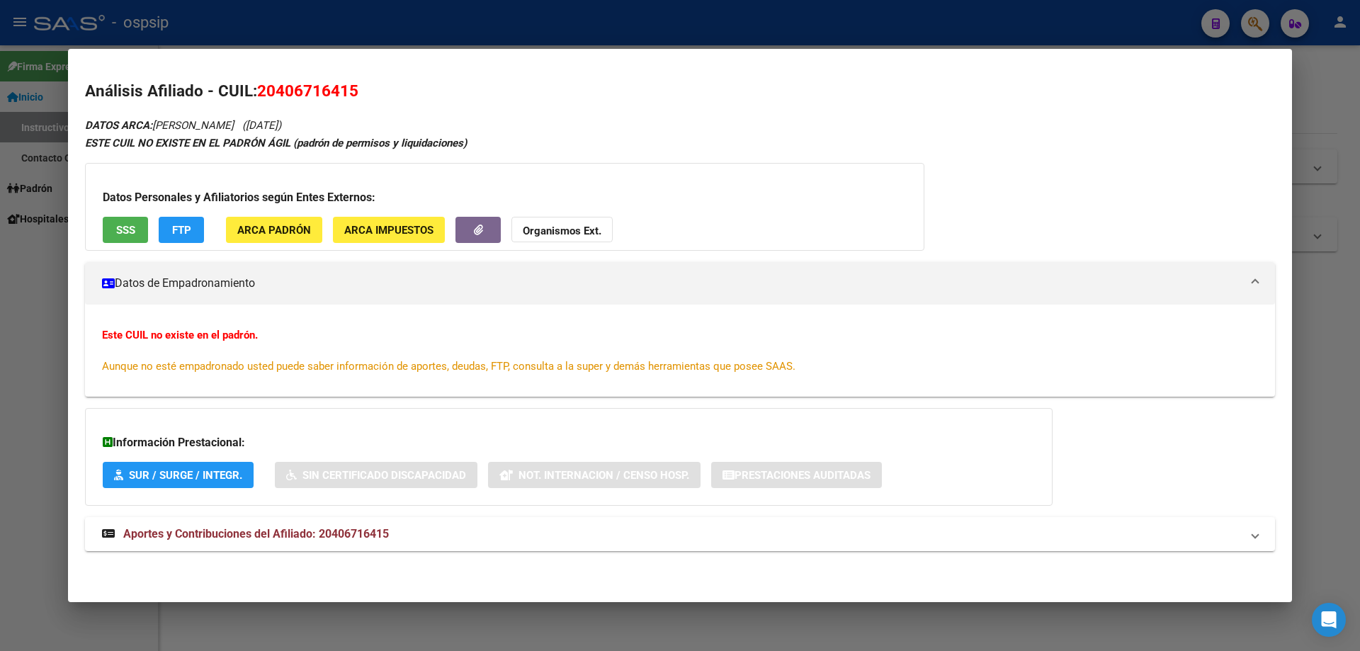
click at [130, 230] on span "SSS" at bounding box center [125, 230] width 19 height 13
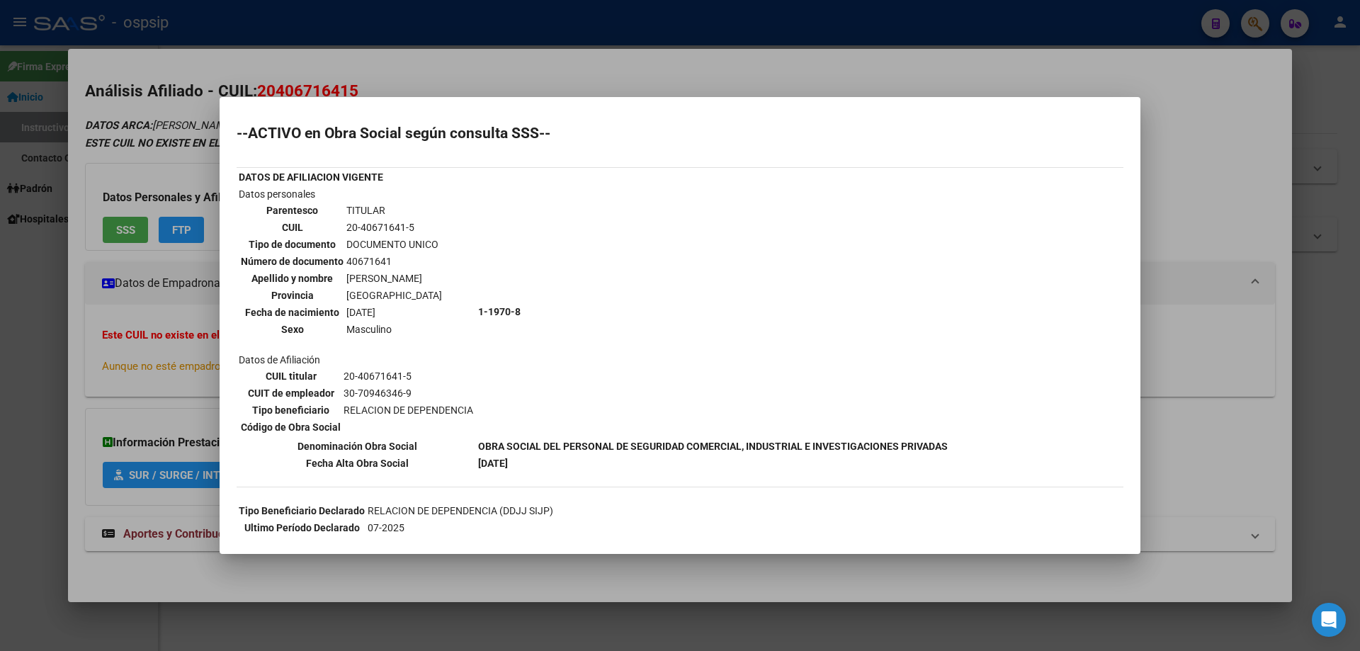
click at [446, 54] on div at bounding box center [680, 325] width 1360 height 651
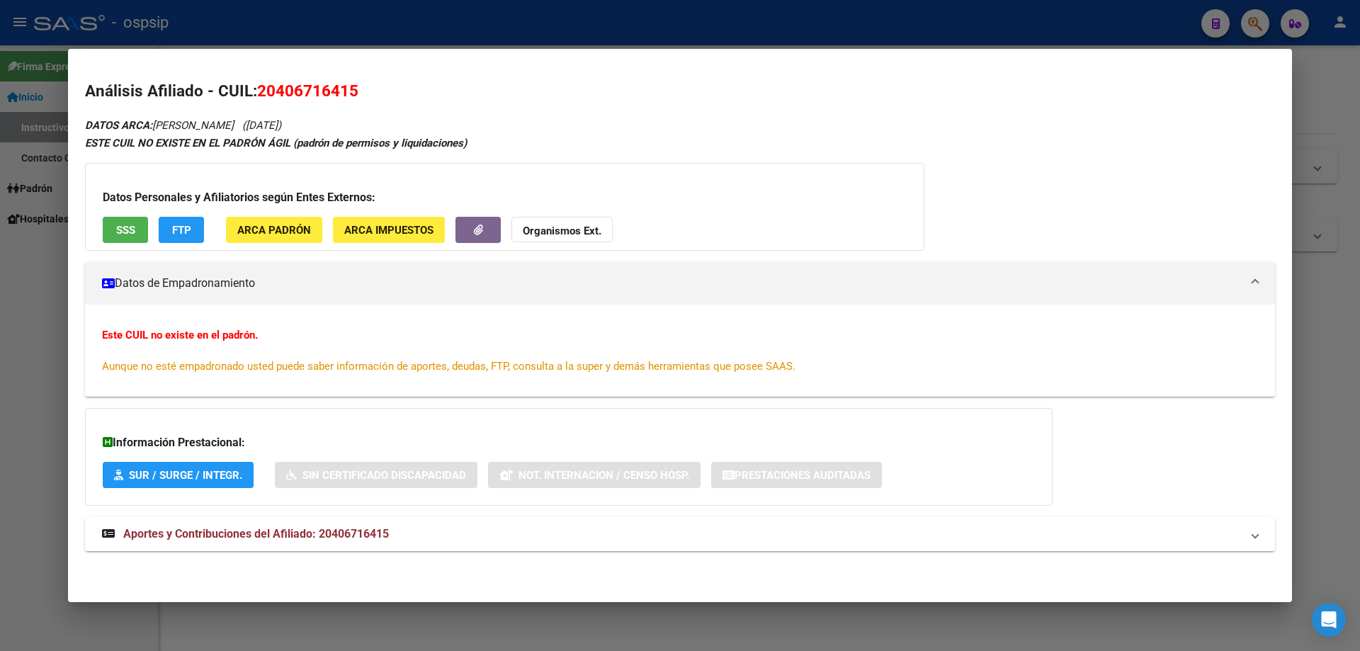
click at [300, 540] on span "Aportes y Contribuciones del Afiliado: 20406716415" at bounding box center [256, 533] width 266 height 13
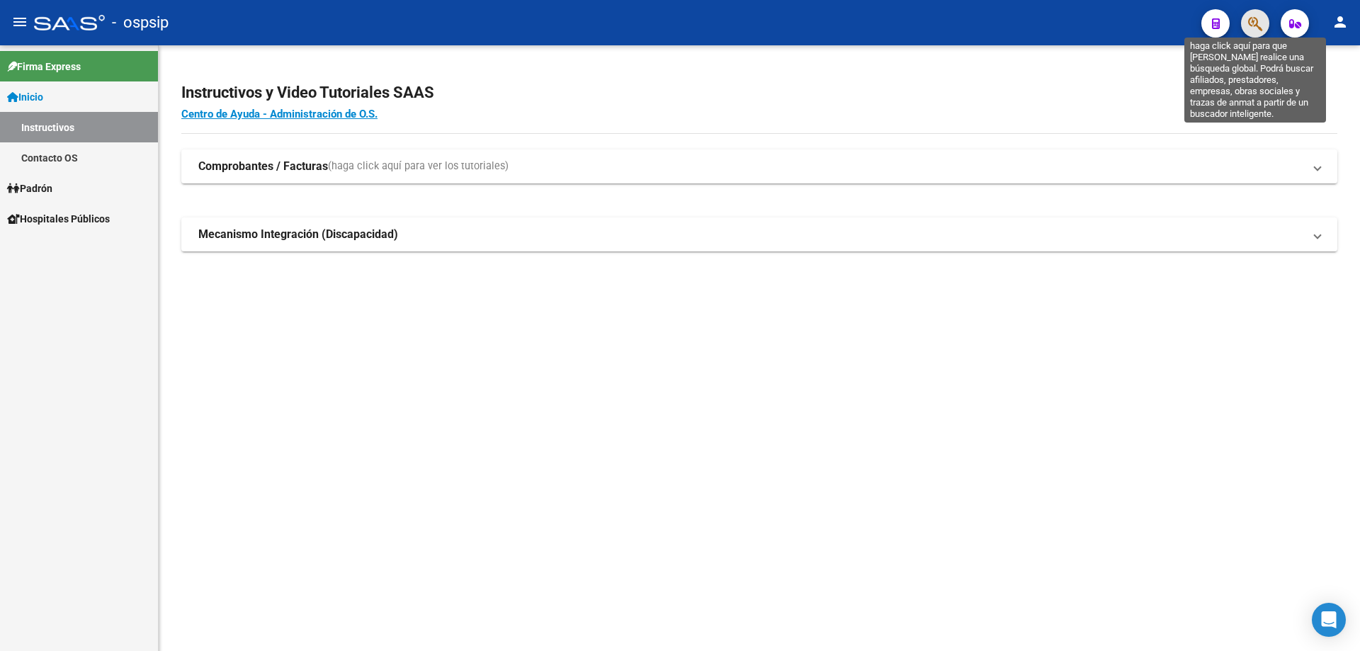
click at [1258, 30] on icon "button" at bounding box center [1255, 24] width 14 height 16
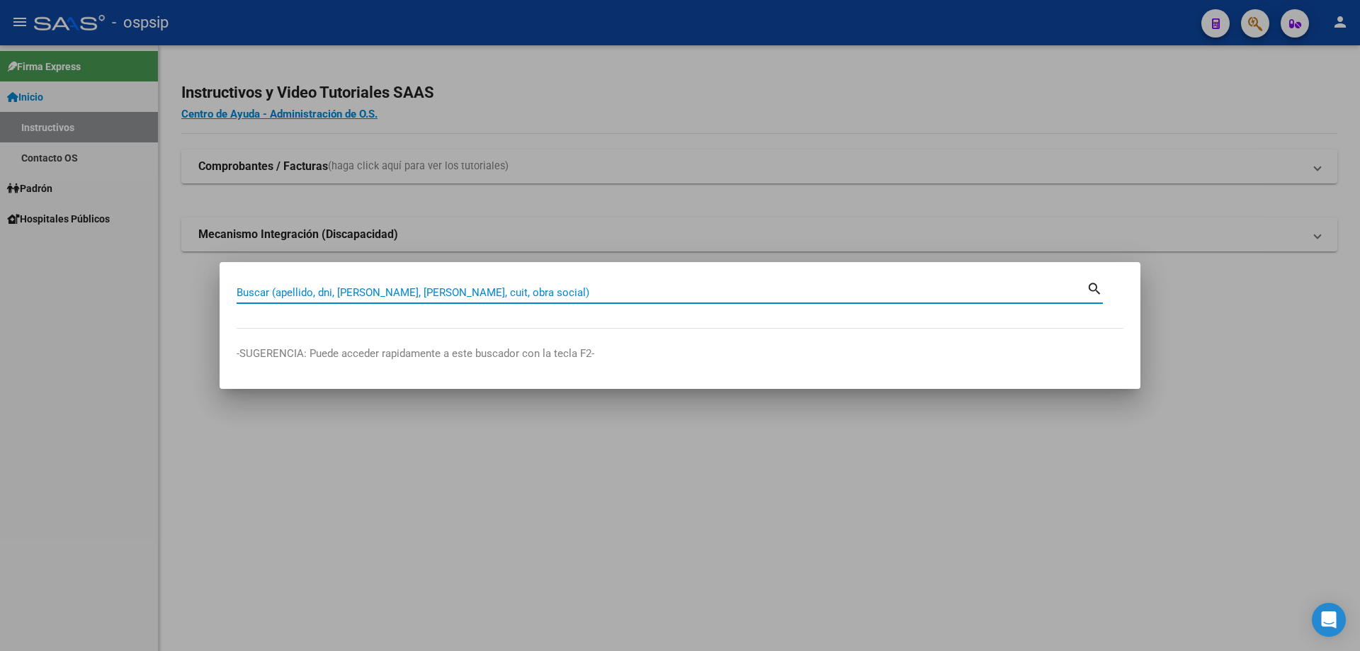
click at [478, 292] on input "Buscar (apellido, dni, [PERSON_NAME], [PERSON_NAME], cuit, obra social)" at bounding box center [662, 292] width 850 height 13
